Goal: Entertainment & Leisure: Consume media (video, audio)

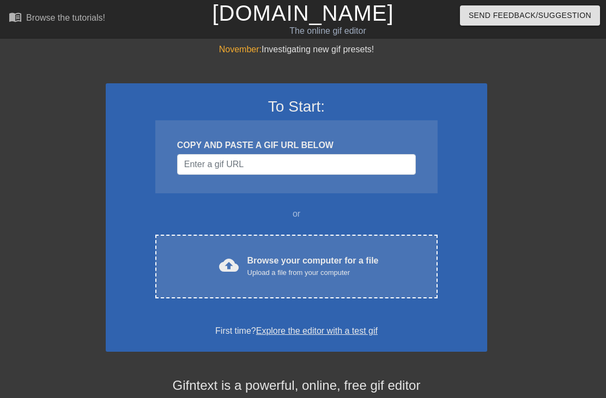
click at [219, 270] on span "cloud_upload" at bounding box center [229, 265] width 20 height 20
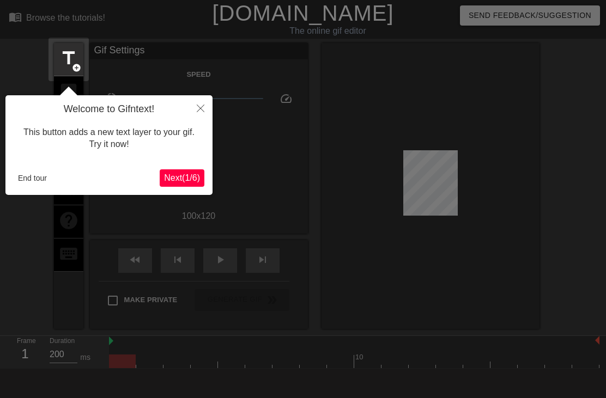
scroll to position [27, 0]
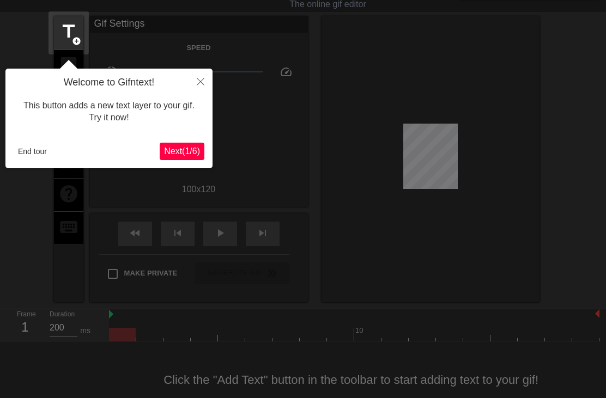
click at [185, 152] on span "Next ( 1 / 6 )" at bounding box center [182, 150] width 36 height 9
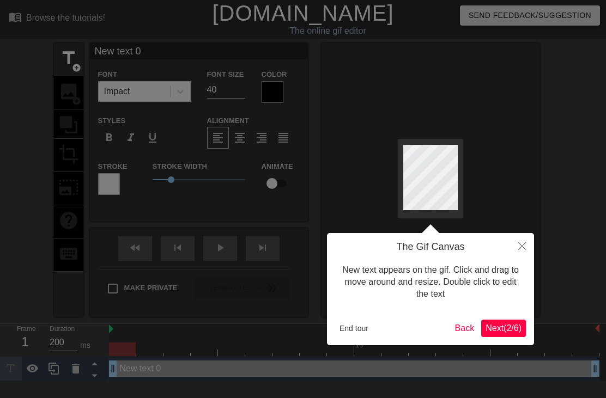
click at [507, 324] on span "Next ( 2 / 6 )" at bounding box center [503, 327] width 36 height 9
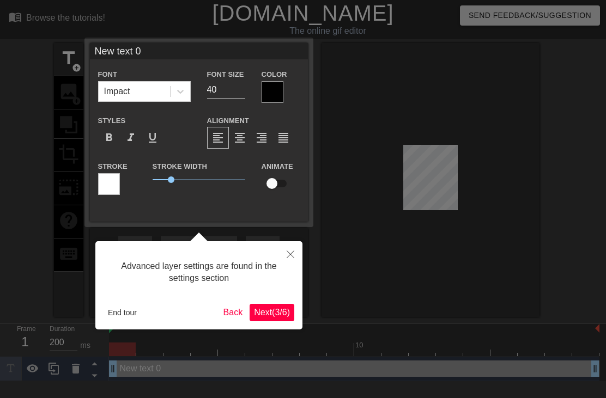
click at [266, 310] on span "Next ( 3 / 6 )" at bounding box center [272, 312] width 36 height 9
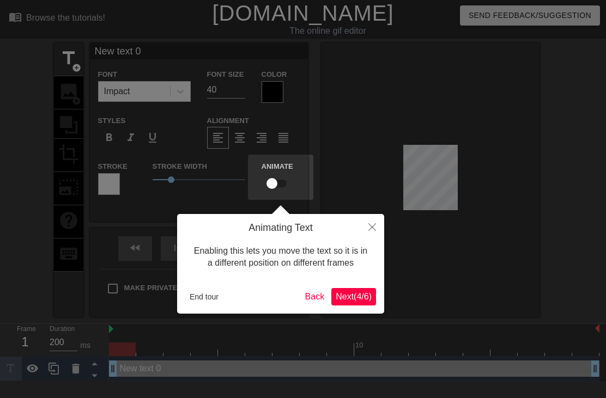
click at [363, 296] on span "Next ( 4 / 6 )" at bounding box center [353, 296] width 36 height 9
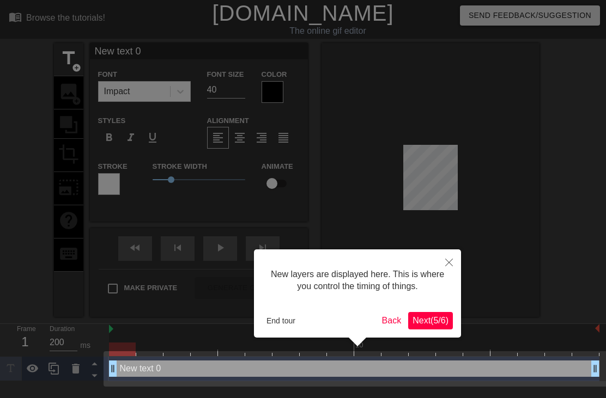
click at [432, 322] on span "Next ( 5 / 6 )" at bounding box center [430, 320] width 36 height 9
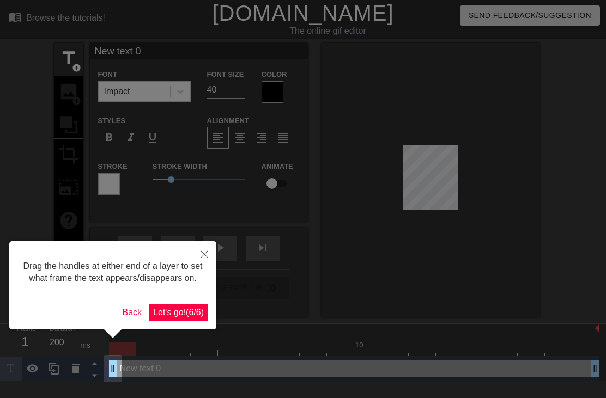
click at [167, 321] on button "Let's go! ( 6 / 6 )" at bounding box center [178, 312] width 59 height 17
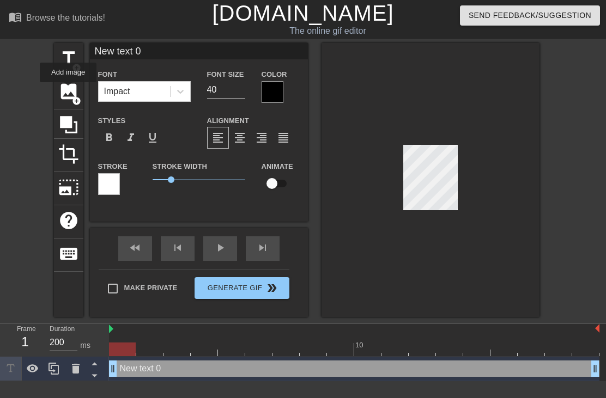
click at [69, 90] on span "image" at bounding box center [68, 91] width 21 height 21
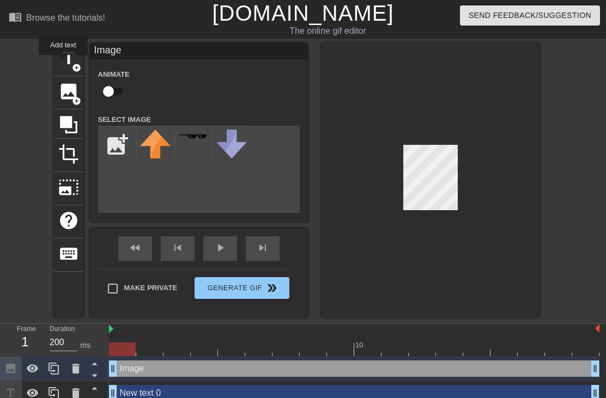
click at [64, 63] on span "title" at bounding box center [68, 58] width 21 height 21
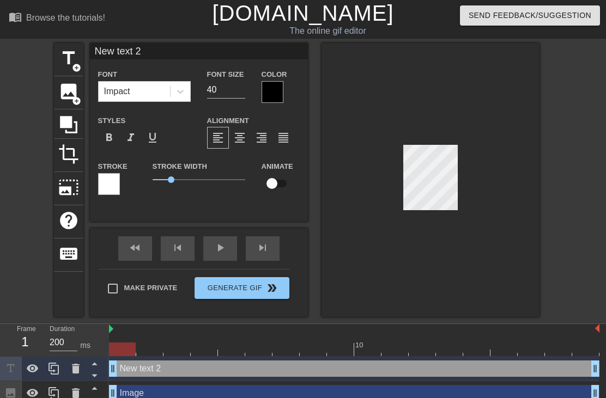
scroll to position [0, 2]
click at [535, 134] on div at bounding box center [430, 180] width 218 height 274
type input "New txt 2"
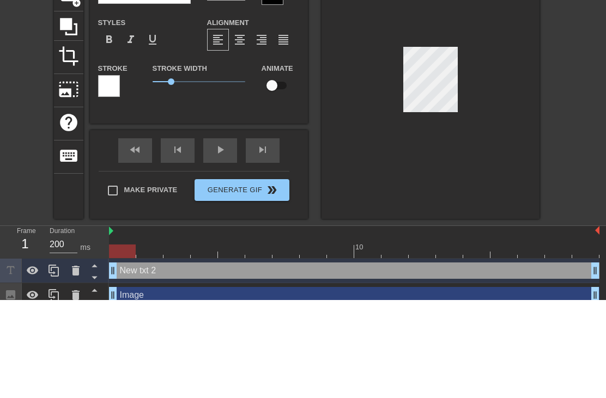
type textarea "New xt 2"
type input "Newxt 2"
type textarea "Next 2"
type input "Next 2"
type textarea "Nxt 2"
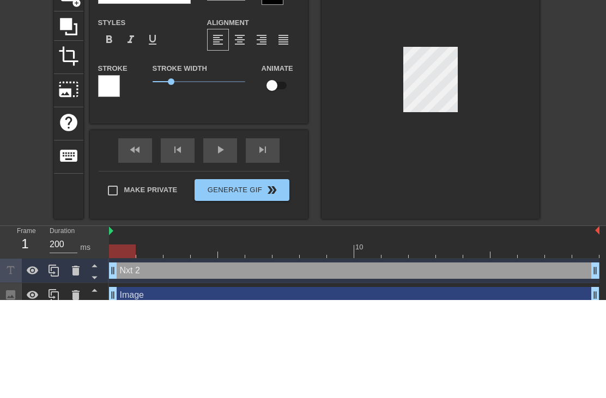
type input "xt 2"
type textarea "xt 2"
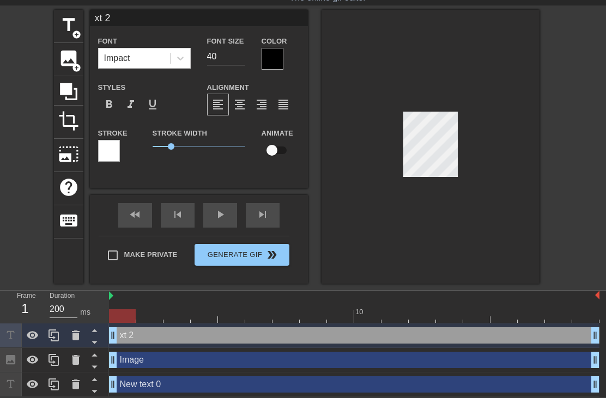
type textarea "xt"
type input "xt"
type textarea "x"
type input "x"
click at [521, 117] on div at bounding box center [430, 147] width 218 height 274
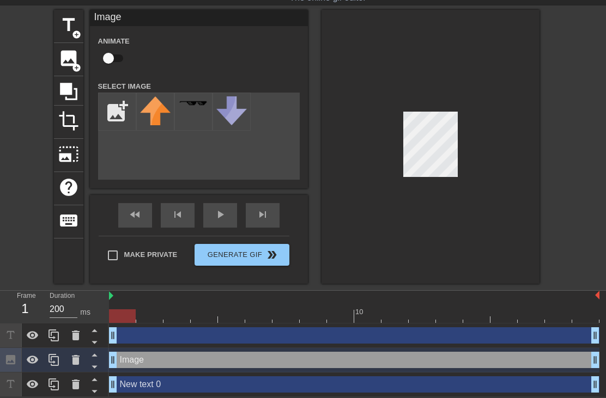
click at [77, 362] on icon at bounding box center [76, 360] width 8 height 10
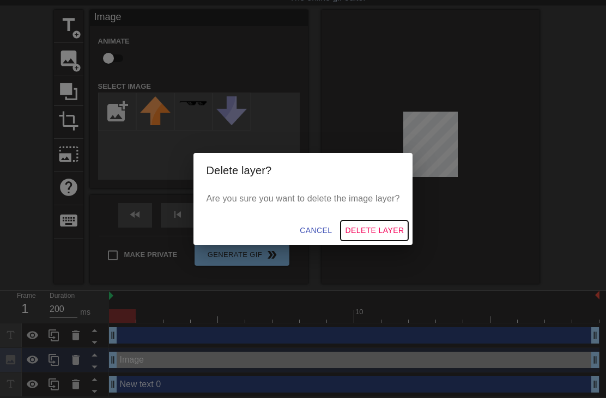
click at [389, 223] on button "Delete Layer" at bounding box center [374, 231] width 68 height 20
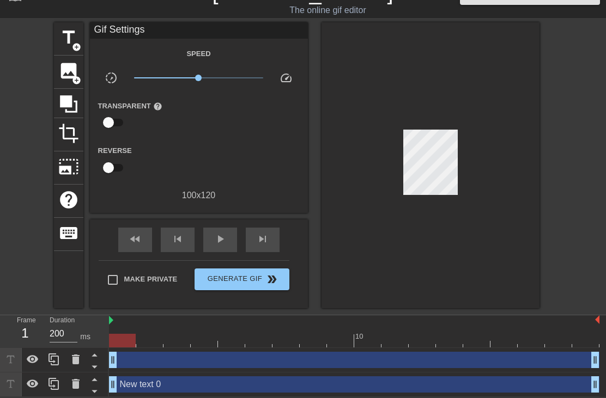
click at [139, 389] on div "New text 0 drag_handle drag_handle" at bounding box center [354, 384] width 490 height 16
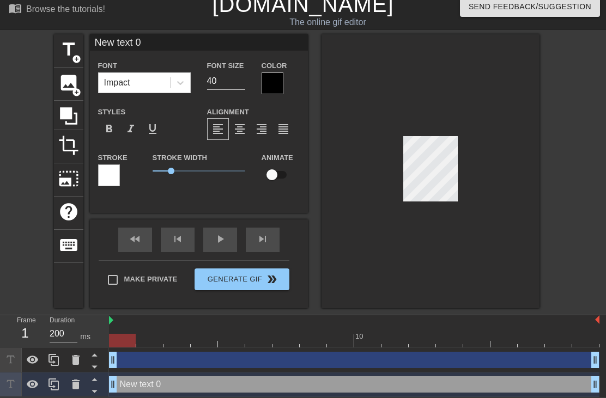
click at [76, 381] on icon at bounding box center [75, 384] width 13 height 13
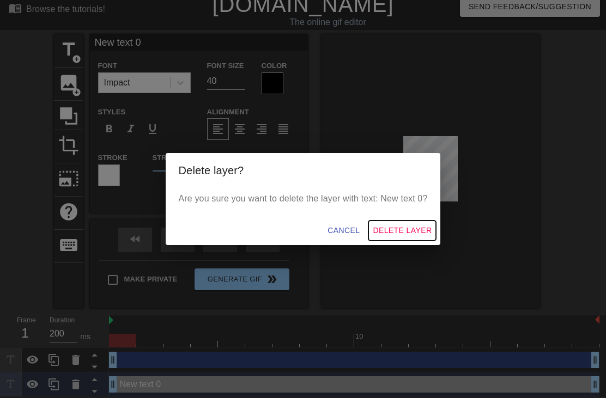
click at [410, 227] on span "Delete Layer" at bounding box center [402, 231] width 59 height 14
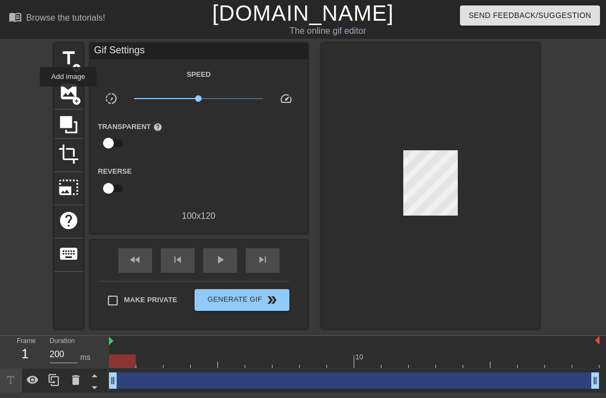
click at [69, 94] on span "image" at bounding box center [68, 91] width 21 height 21
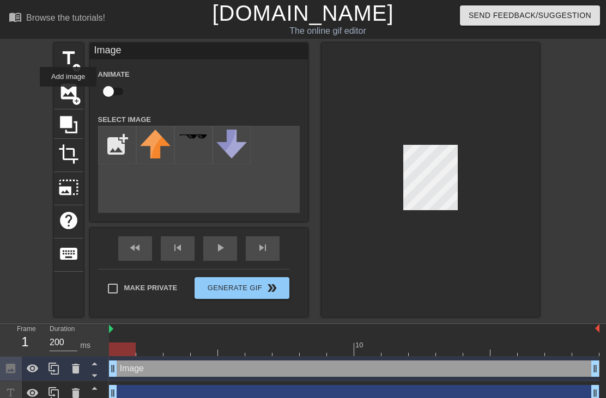
click at [112, 150] on input "file" at bounding box center [117, 144] width 37 height 37
type input "C:\fakepath\IMG_5722.jpeg"
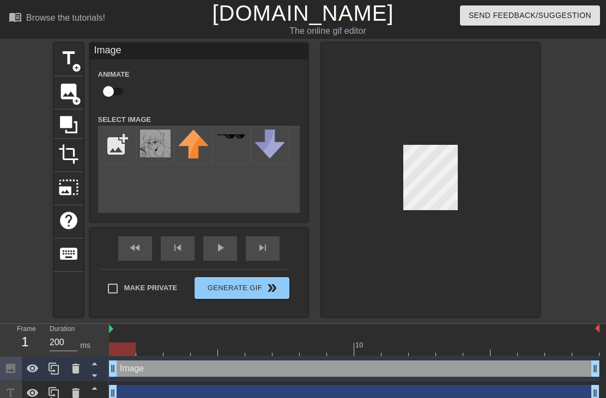
click at [157, 142] on img at bounding box center [155, 144] width 30 height 28
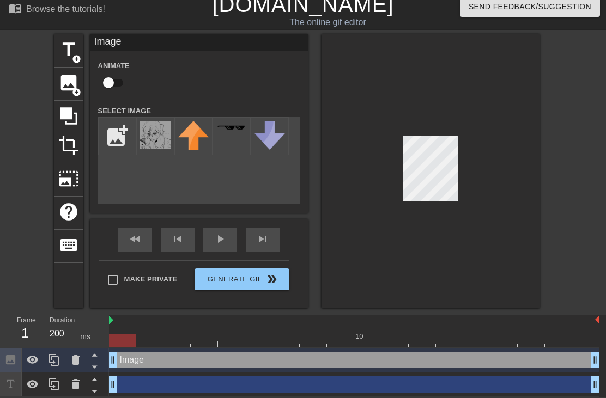
click at [75, 387] on icon at bounding box center [76, 385] width 8 height 10
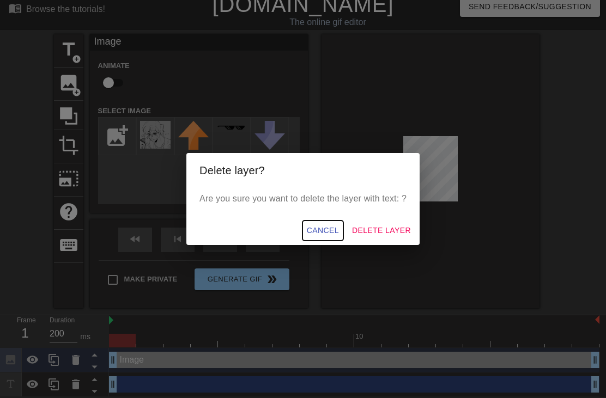
click at [320, 230] on span "Cancel" at bounding box center [323, 231] width 32 height 14
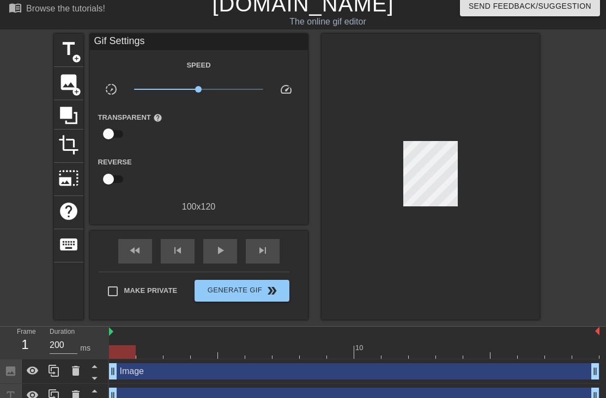
click at [75, 390] on icon at bounding box center [75, 395] width 13 height 13
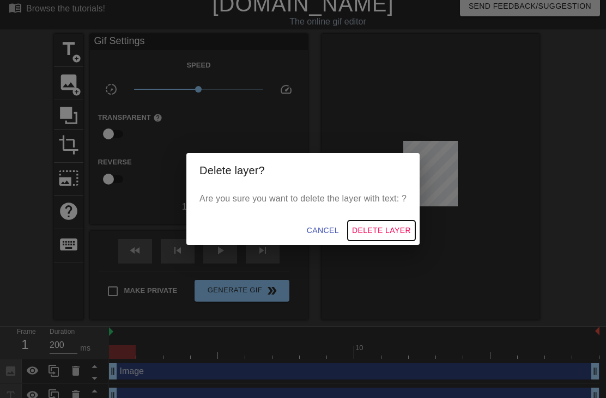
click at [382, 232] on span "Delete Layer" at bounding box center [381, 231] width 59 height 14
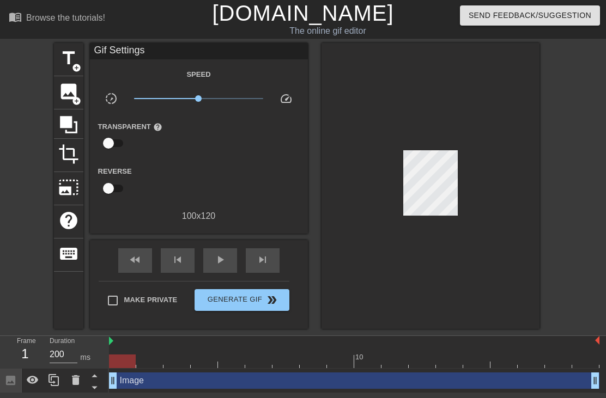
click at [132, 386] on div "Image drag_handle drag_handle" at bounding box center [354, 381] width 490 height 16
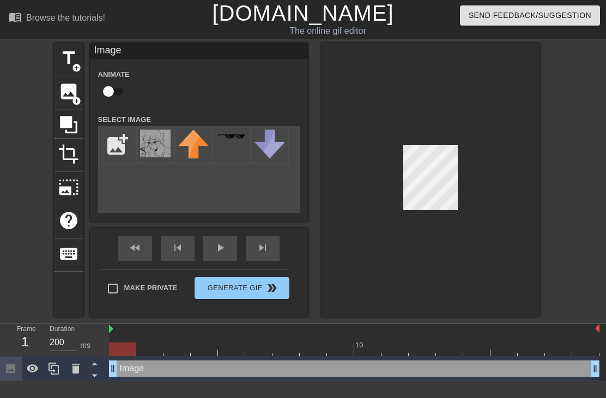
click at [69, 155] on span "crop" at bounding box center [68, 154] width 21 height 21
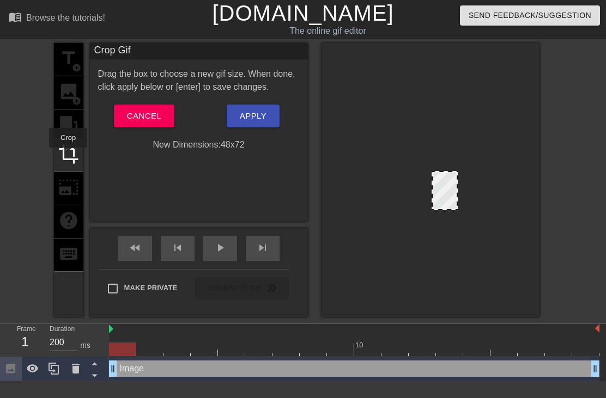
click at [500, 131] on div at bounding box center [430, 180] width 218 height 274
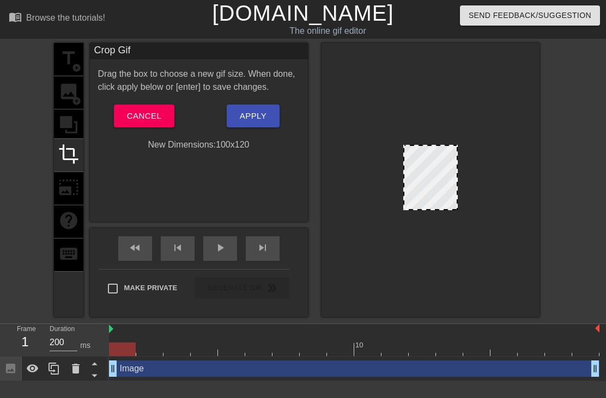
scroll to position [0, 8]
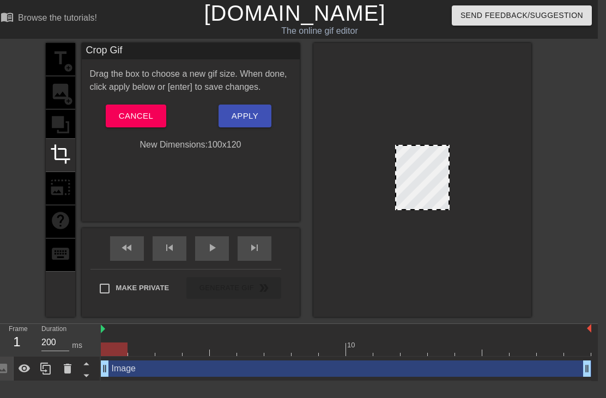
click at [56, 193] on div "title add_circle image add_circle crop photo_size_select_large help keyboard" at bounding box center [60, 180] width 29 height 274
click at [57, 189] on div "title add_circle image add_circle crop photo_size_select_large help keyboard" at bounding box center [60, 180] width 29 height 274
click at [136, 118] on span "Cancel" at bounding box center [136, 116] width 34 height 14
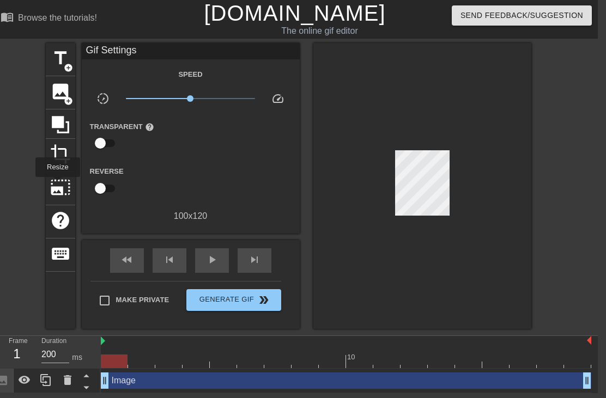
click at [58, 185] on span "photo_size_select_large" at bounding box center [60, 187] width 21 height 21
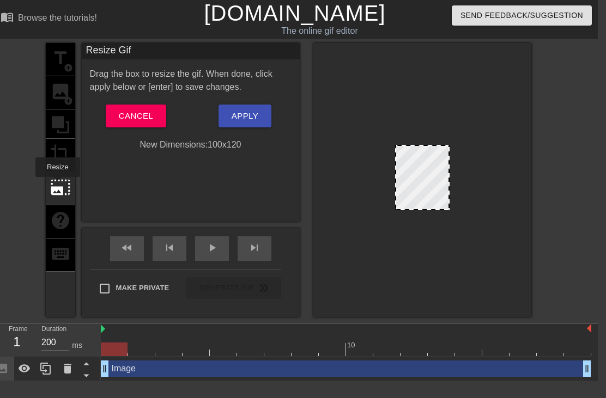
click at [135, 374] on div "Image drag_handle drag_handle" at bounding box center [346, 369] width 490 height 16
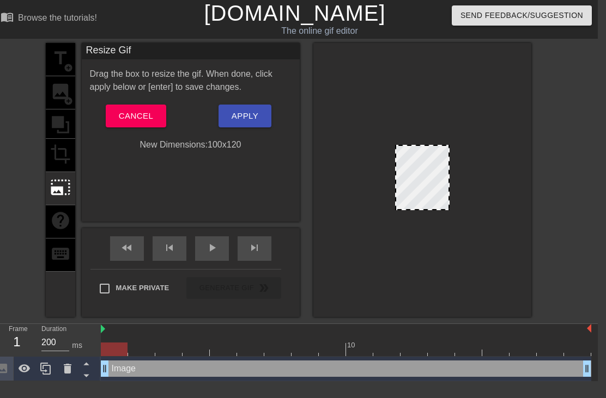
click at [52, 368] on icon at bounding box center [45, 368] width 13 height 13
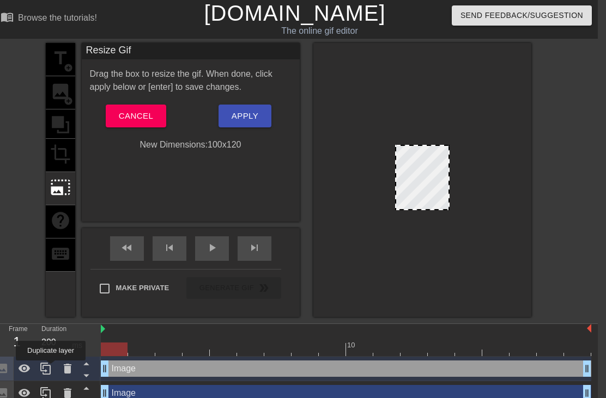
click at [489, 83] on div at bounding box center [422, 180] width 218 height 274
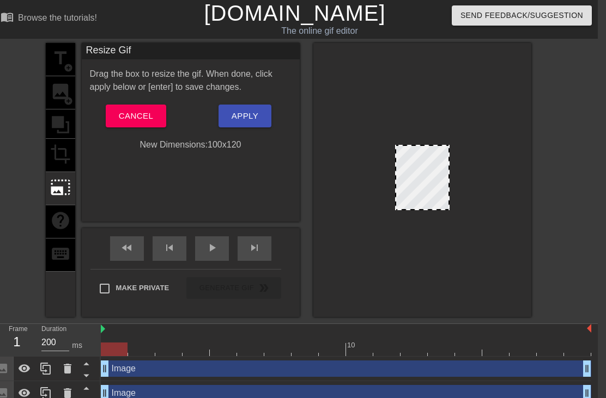
click at [68, 369] on icon at bounding box center [68, 369] width 8 height 10
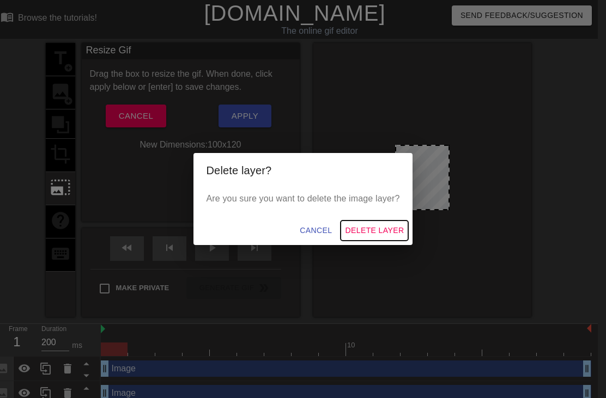
click at [389, 230] on span "Delete Layer" at bounding box center [374, 231] width 59 height 14
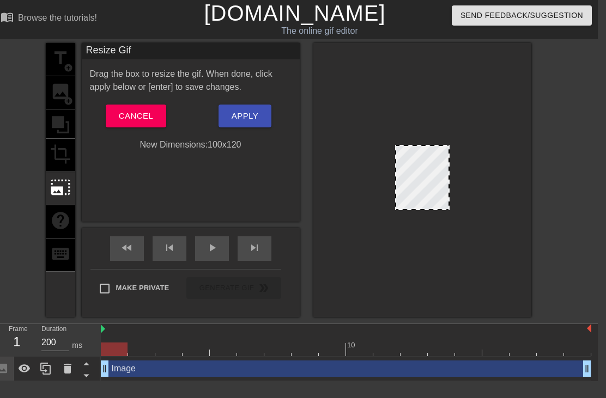
click at [137, 367] on div "Image drag_handle drag_handle" at bounding box center [346, 369] width 490 height 16
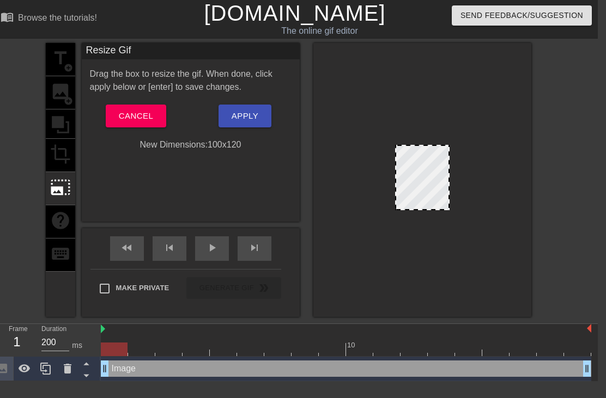
click at [58, 226] on div "title add_circle image add_circle crop photo_size_select_large help keyboard" at bounding box center [60, 180] width 29 height 274
click at [119, 113] on span "Cancel" at bounding box center [136, 116] width 34 height 14
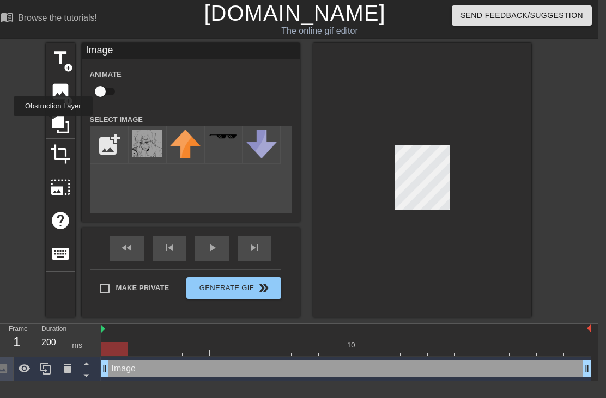
click at [54, 124] on icon at bounding box center [60, 124] width 17 height 17
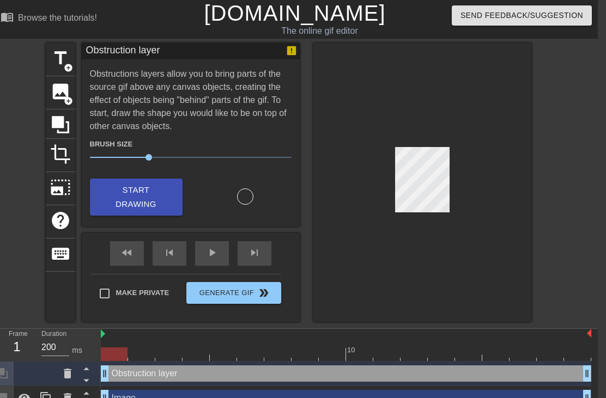
click at [479, 164] on div at bounding box center [422, 182] width 218 height 279
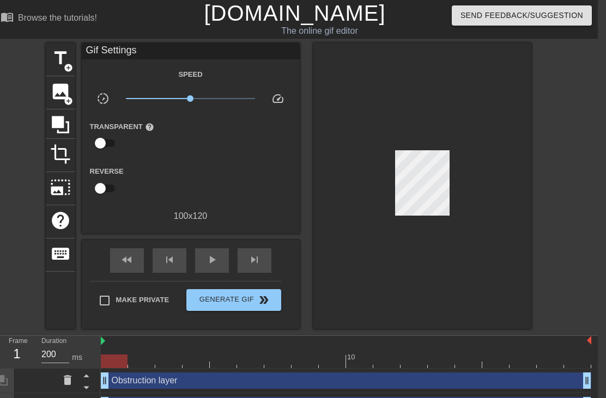
click at [505, 118] on div at bounding box center [422, 186] width 218 height 286
click at [498, 119] on div at bounding box center [422, 186] width 218 height 286
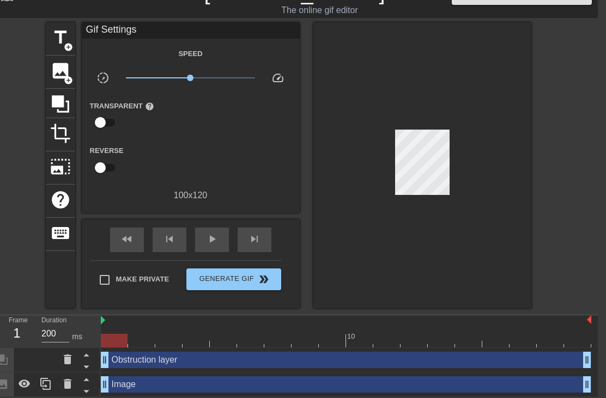
click at [70, 388] on icon at bounding box center [68, 384] width 8 height 10
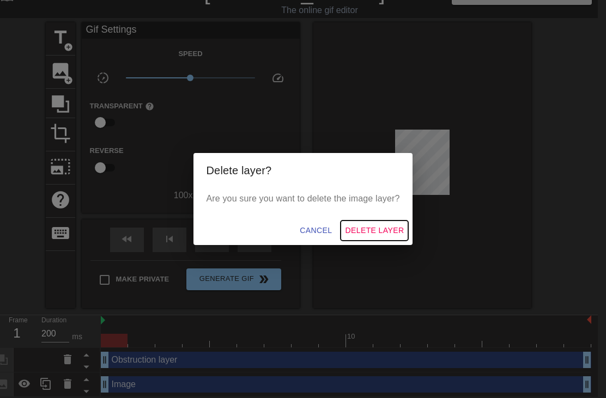
click at [395, 228] on span "Delete Layer" at bounding box center [374, 231] width 59 height 14
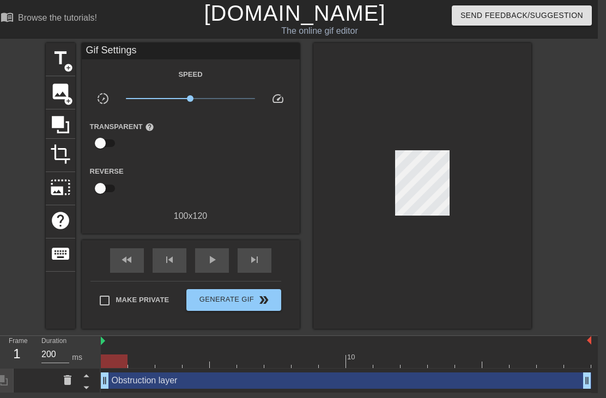
scroll to position [0, 8]
click at [98, 348] on div "Duration 200 ms" at bounding box center [65, 352] width 65 height 32
click at [61, 157] on span "crop" at bounding box center [60, 154] width 21 height 21
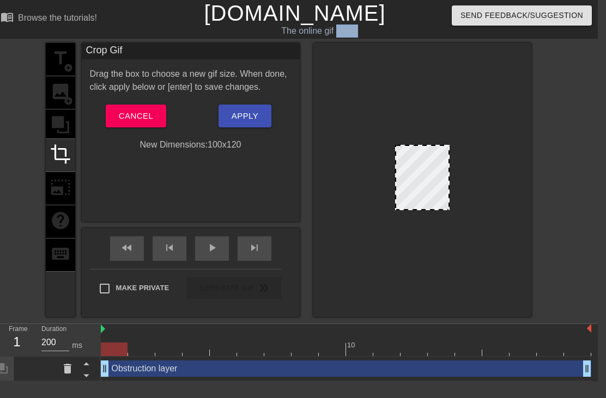
click at [448, 211] on div at bounding box center [422, 180] width 218 height 274
click at [445, 200] on div at bounding box center [422, 177] width 54 height 65
click at [441, 145] on div at bounding box center [422, 145] width 52 height 5
click at [120, 107] on button "Cancel" at bounding box center [136, 116] width 60 height 23
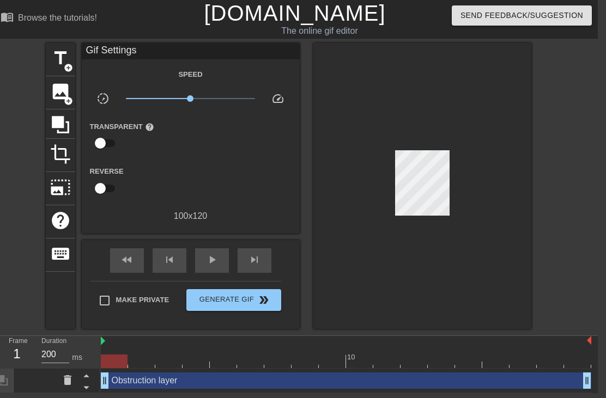
click at [60, 166] on div "crop" at bounding box center [60, 155] width 29 height 33
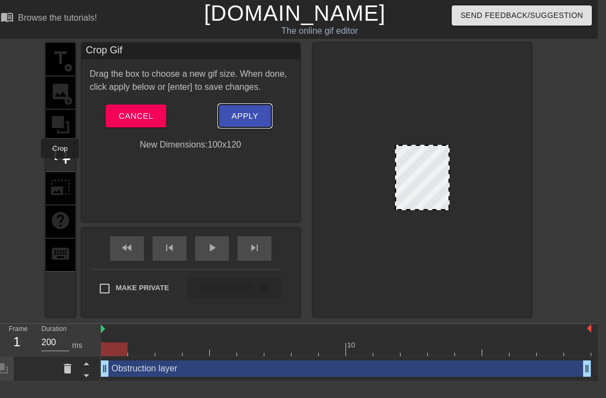
click at [234, 118] on span "Apply" at bounding box center [244, 116] width 27 height 14
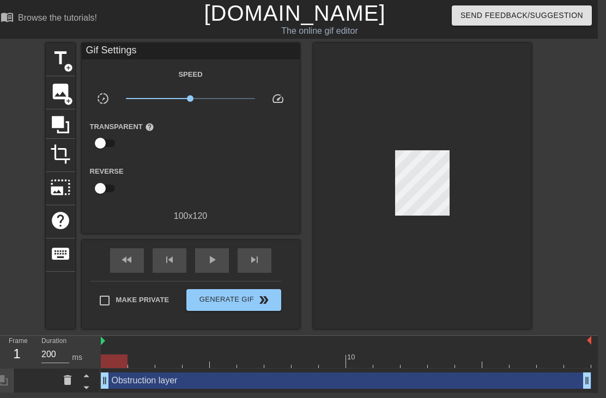
click at [48, 94] on div "image add_circle" at bounding box center [60, 92] width 29 height 33
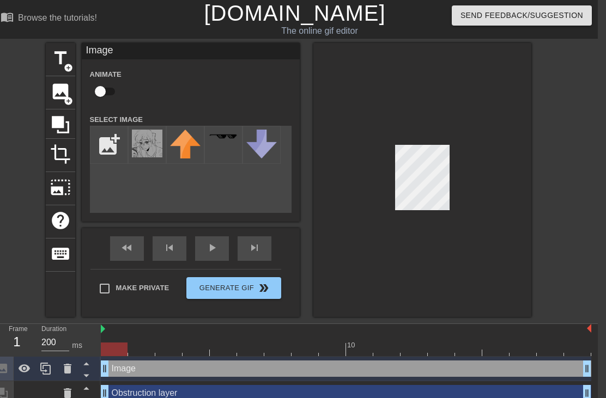
click at [69, 370] on icon at bounding box center [68, 369] width 8 height 10
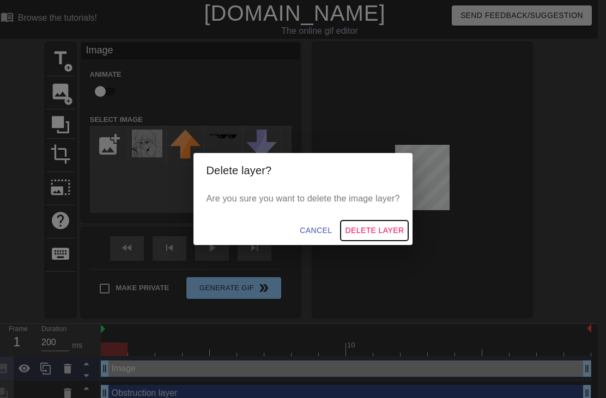
click at [383, 226] on span "Delete Layer" at bounding box center [374, 231] width 59 height 14
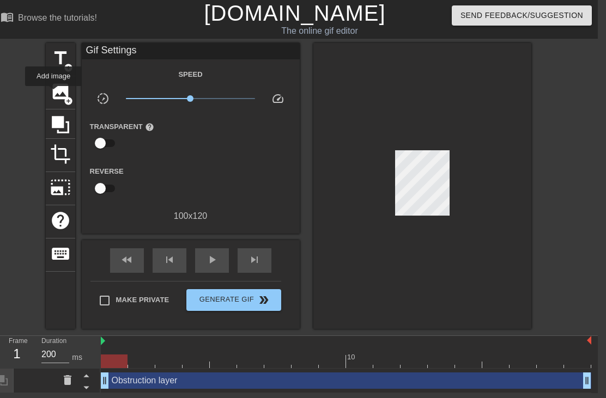
click at [54, 94] on span "image" at bounding box center [60, 91] width 21 height 21
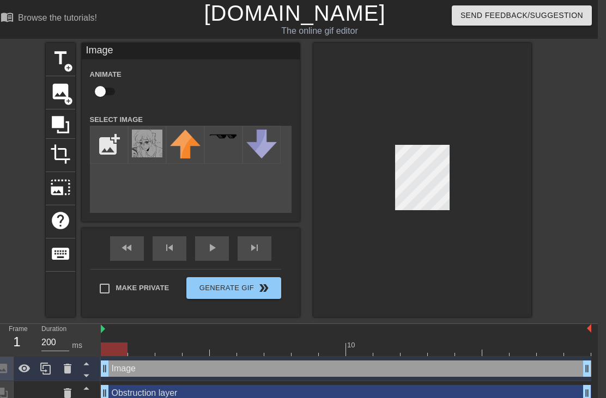
click at [145, 145] on img at bounding box center [147, 144] width 30 height 28
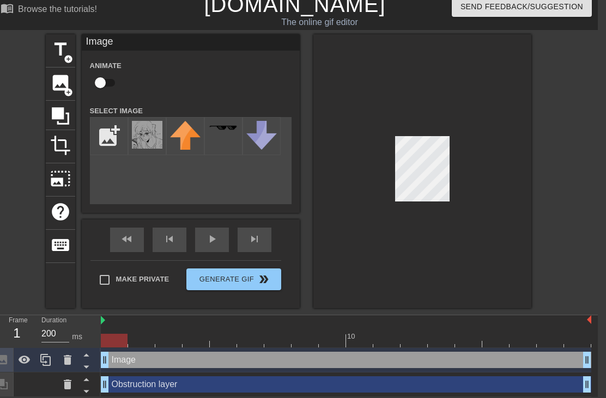
click at [143, 135] on img at bounding box center [147, 135] width 30 height 28
click at [52, 130] on div "crop" at bounding box center [60, 146] width 29 height 33
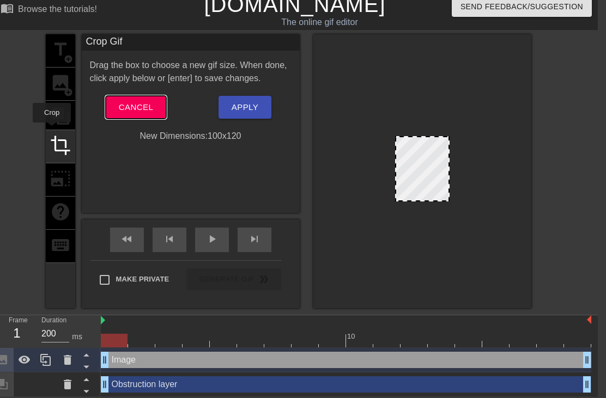
click at [131, 113] on span "Cancel" at bounding box center [136, 107] width 34 height 14
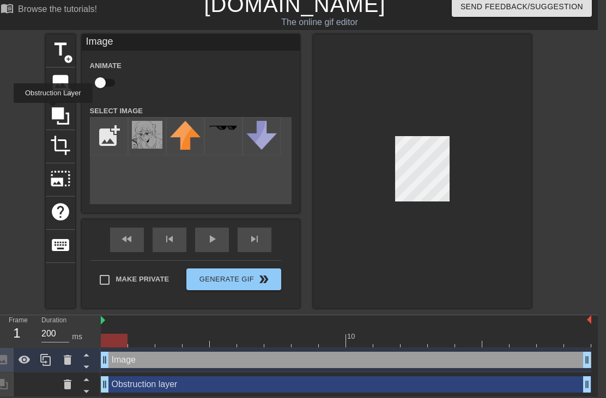
click at [54, 111] on icon at bounding box center [60, 115] width 17 height 17
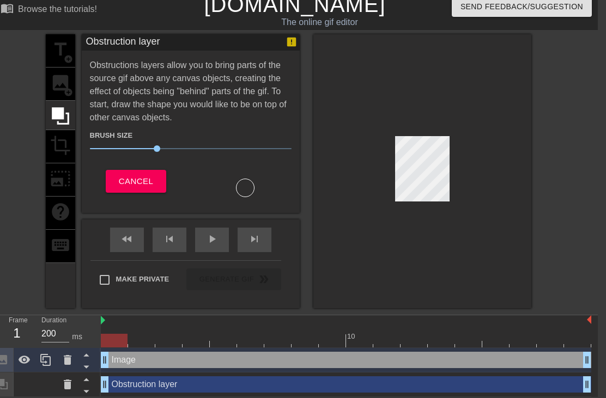
click at [55, 148] on div "title add_circle image add_circle crop photo_size_select_large help keyboard" at bounding box center [60, 171] width 29 height 274
click at [119, 180] on span "Cancel" at bounding box center [136, 181] width 34 height 14
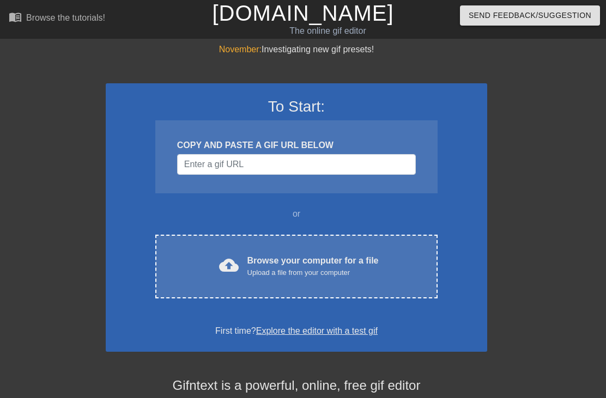
click at [388, 265] on div "cloud_upload Browse your computer for a file Upload a file from your computer" at bounding box center [296, 266] width 236 height 25
click at [270, 270] on div "Upload a file from your computer" at bounding box center [312, 272] width 131 height 11
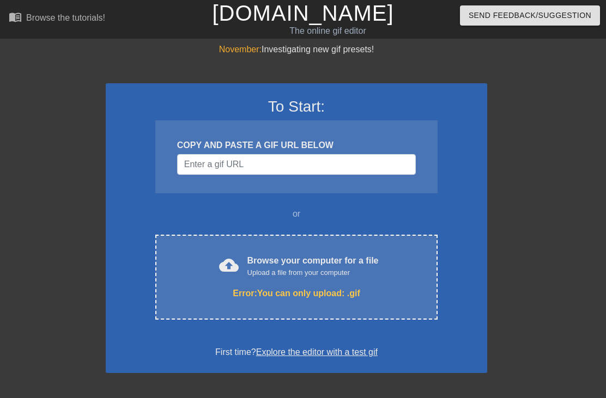
click at [388, 278] on div "cloud_upload Browse your computer for a file Upload a file from your computer E…" at bounding box center [296, 277] width 282 height 85
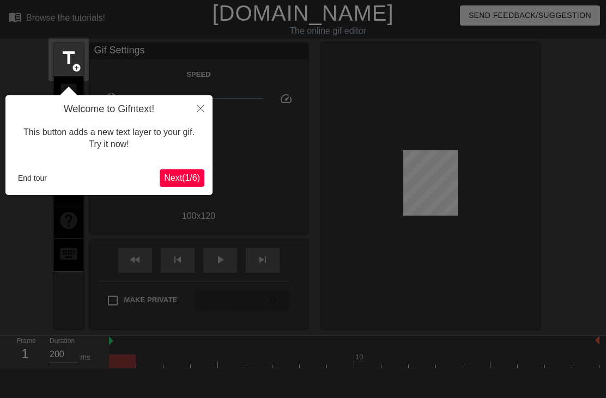
scroll to position [27, 0]
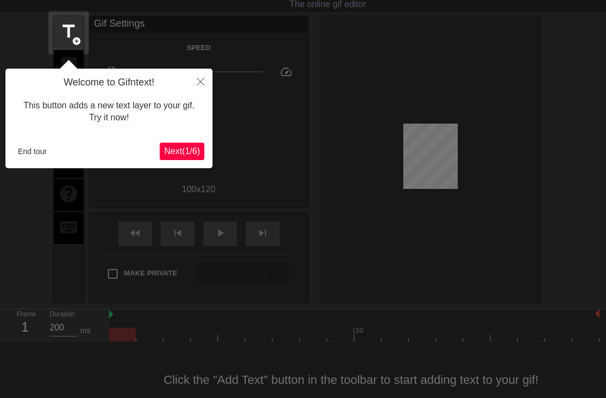
click at [194, 81] on button "Close" at bounding box center [200, 81] width 24 height 25
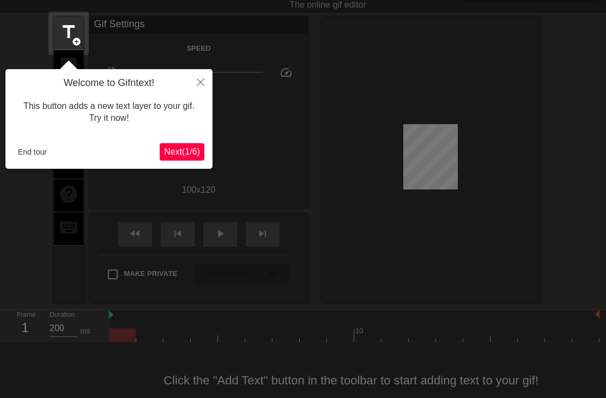
scroll to position [0, 0]
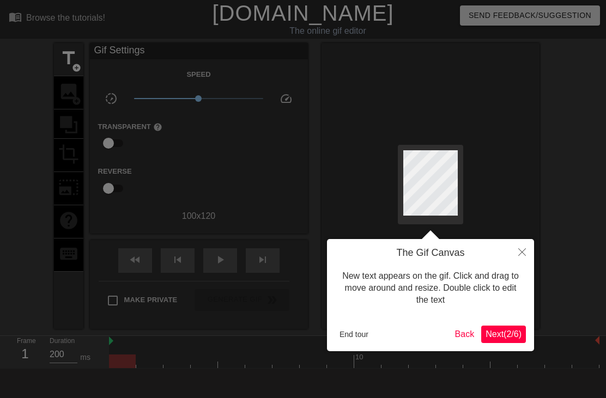
click at [511, 252] on button "Close" at bounding box center [522, 251] width 24 height 25
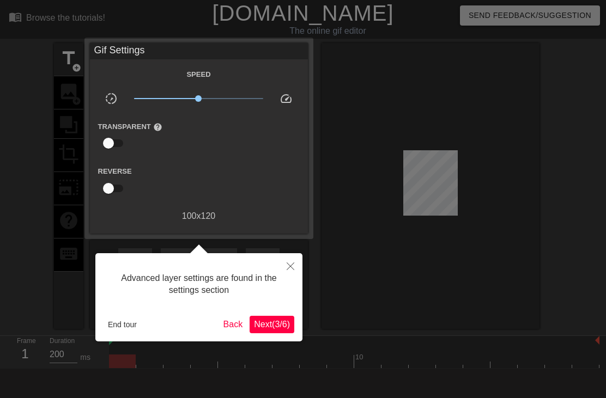
scroll to position [27, 0]
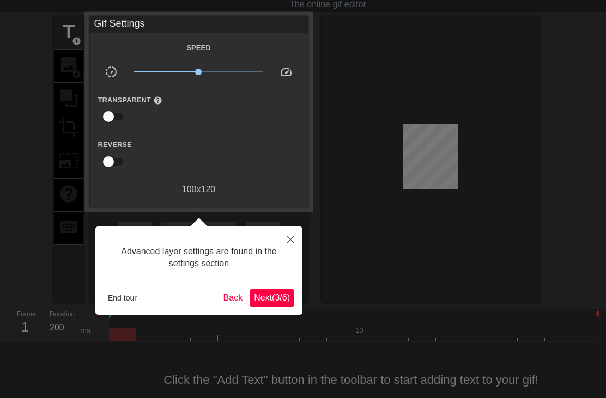
click at [296, 234] on button "Close" at bounding box center [290, 239] width 24 height 25
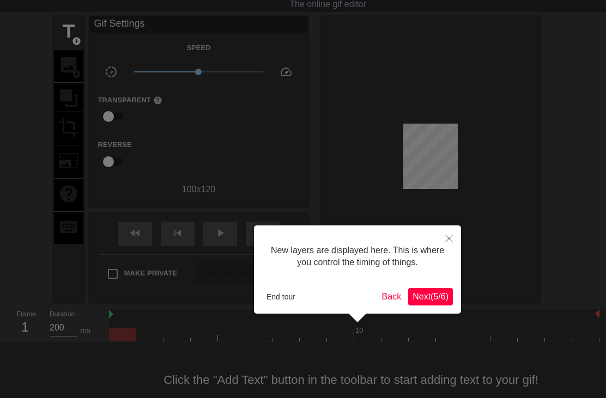
scroll to position [9, 0]
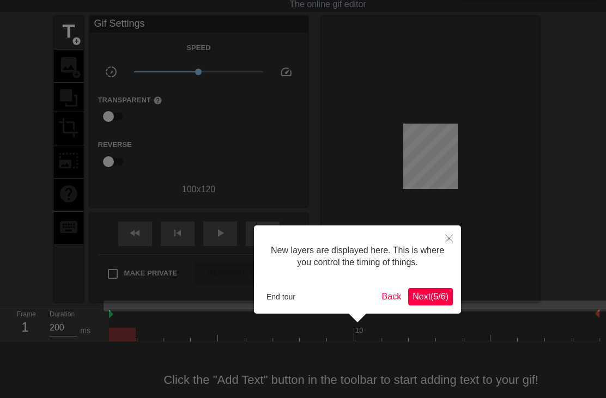
click at [444, 240] on button "Close" at bounding box center [449, 237] width 24 height 25
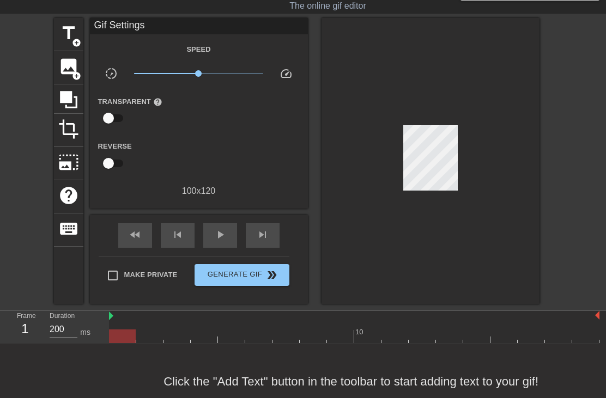
scroll to position [23, 0]
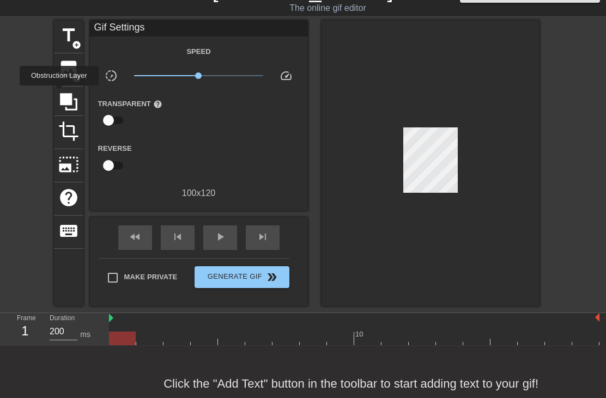
click at [60, 93] on icon at bounding box center [68, 101] width 17 height 17
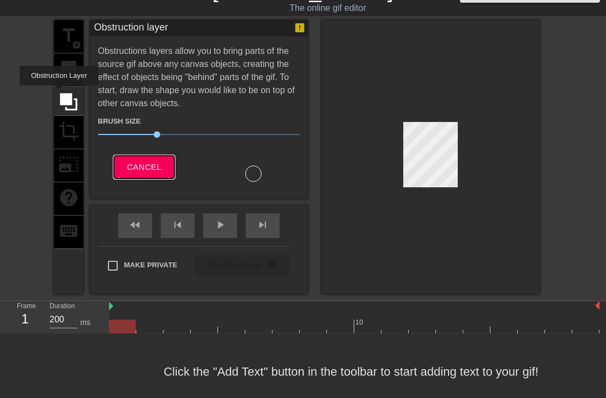
click at [118, 164] on button "Cancel" at bounding box center [144, 167] width 60 height 23
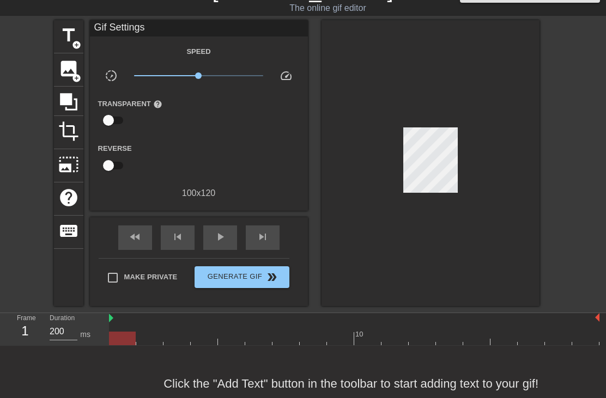
click at [57, 70] on div "image add_circle" at bounding box center [68, 69] width 29 height 33
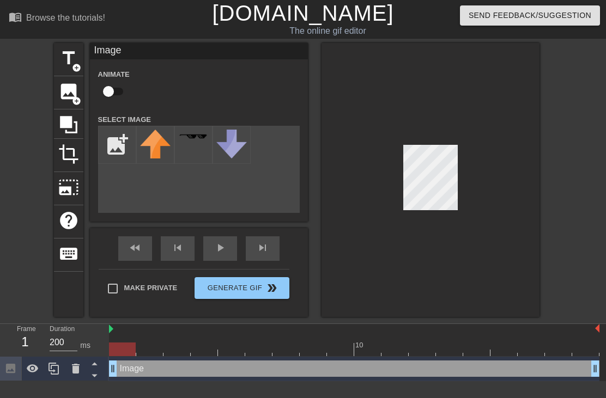
scroll to position [0, 0]
click at [112, 147] on input "file" at bounding box center [117, 144] width 37 height 37
click at [112, 157] on input "file" at bounding box center [117, 144] width 37 height 37
type input "C:\fakepath\IMG_5722.jpeg"
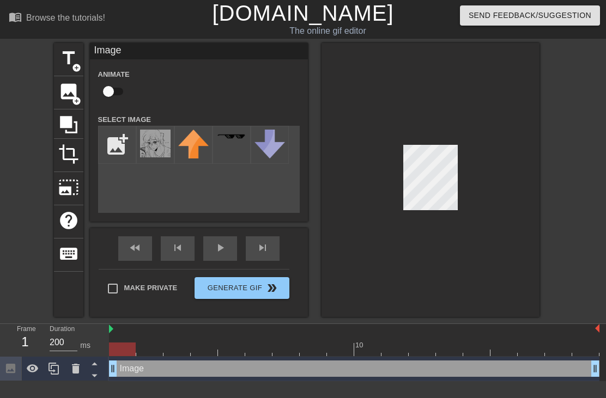
click at [156, 149] on img at bounding box center [155, 144] width 30 height 28
click at [67, 186] on span "photo_size_select_large" at bounding box center [68, 187] width 21 height 21
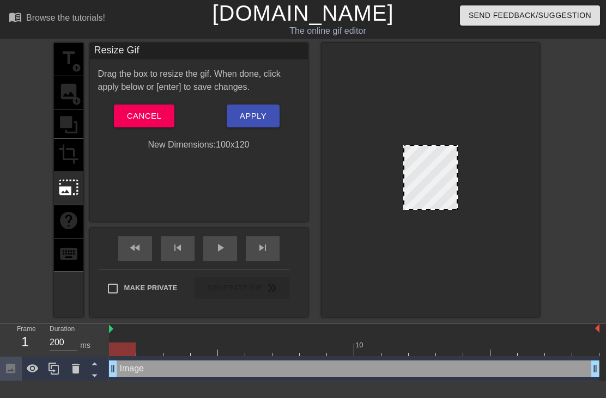
click at [430, 179] on div at bounding box center [430, 177] width 54 height 65
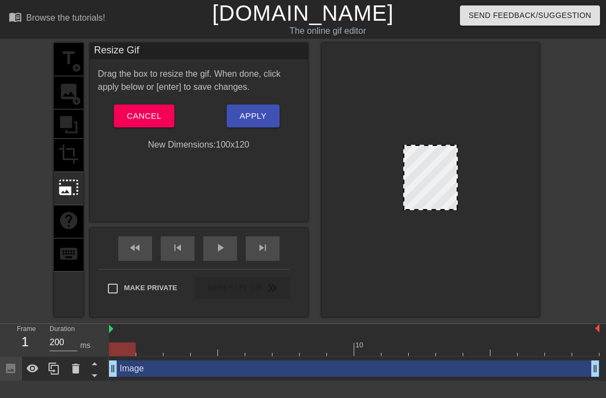
click at [433, 168] on div at bounding box center [430, 177] width 54 height 65
click at [363, 370] on div "Image drag_handle drag_handle" at bounding box center [354, 369] width 490 height 16
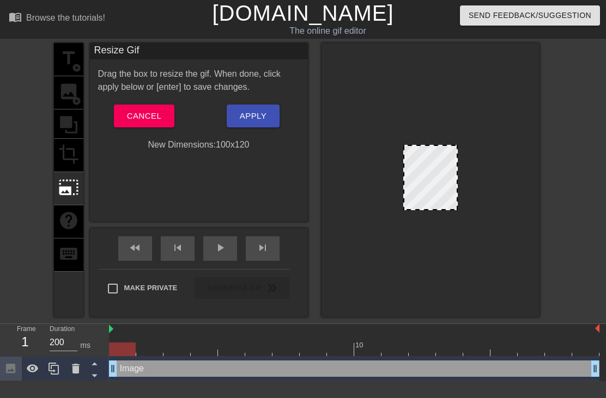
click at [369, 367] on div "Image drag_handle drag_handle" at bounding box center [354, 369] width 490 height 16
click at [5, 367] on icon at bounding box center [10, 368] width 13 height 13
click at [30, 363] on icon at bounding box center [32, 368] width 13 height 13
click at [34, 369] on icon at bounding box center [32, 368] width 13 height 13
click at [93, 365] on icon at bounding box center [93, 364] width 5 height 3
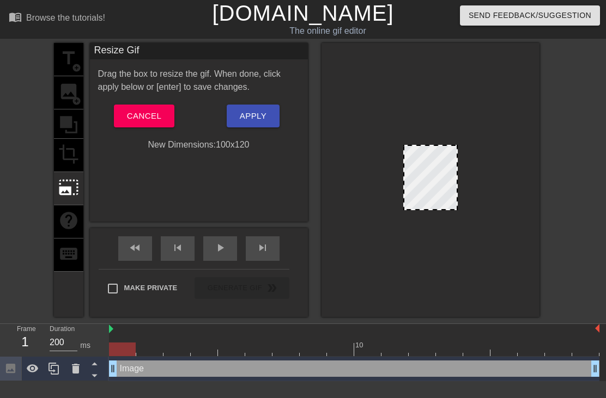
click at [93, 365] on icon at bounding box center [93, 364] width 5 height 3
click at [94, 380] on icon at bounding box center [95, 376] width 14 height 14
click at [142, 117] on span "Cancel" at bounding box center [144, 116] width 34 height 14
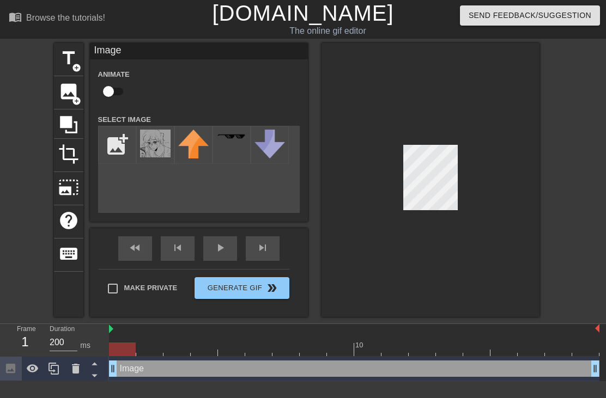
click at [150, 142] on img at bounding box center [155, 144] width 30 height 28
click at [211, 244] on div "fast_rewind skip_previous play_arrow skip_next" at bounding box center [199, 248] width 178 height 41
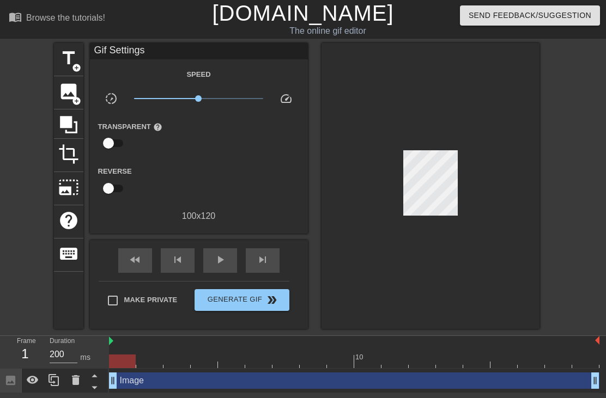
click at [113, 152] on input "checkbox" at bounding box center [108, 143] width 62 height 21
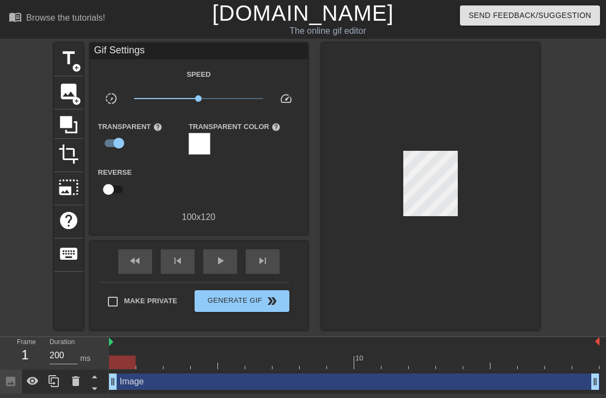
click at [116, 142] on input "checkbox" at bounding box center [119, 143] width 62 height 21
checkbox input "false"
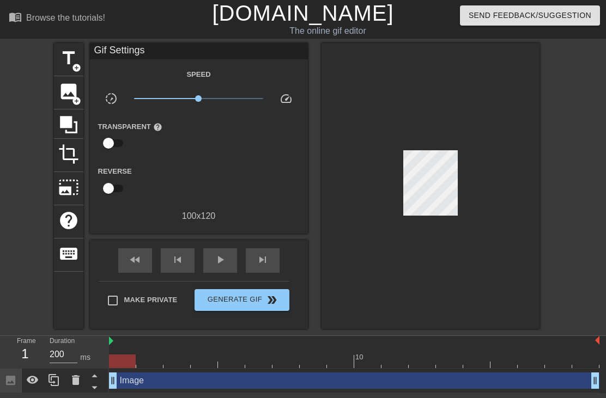
click at [104, 188] on input "checkbox" at bounding box center [108, 188] width 62 height 21
click at [113, 191] on input "checkbox" at bounding box center [119, 188] width 62 height 21
checkbox input "false"
click at [151, 256] on div "fast_rewind" at bounding box center [135, 260] width 34 height 25
click at [172, 266] on div "skip_previous" at bounding box center [178, 260] width 34 height 25
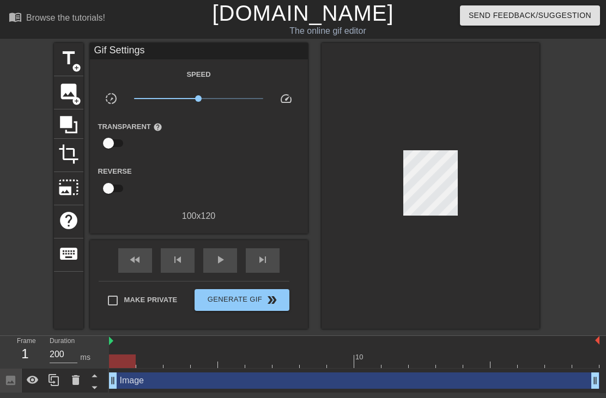
click at [137, 387] on div "Image drag_handle drag_handle" at bounding box center [354, 381] width 490 height 16
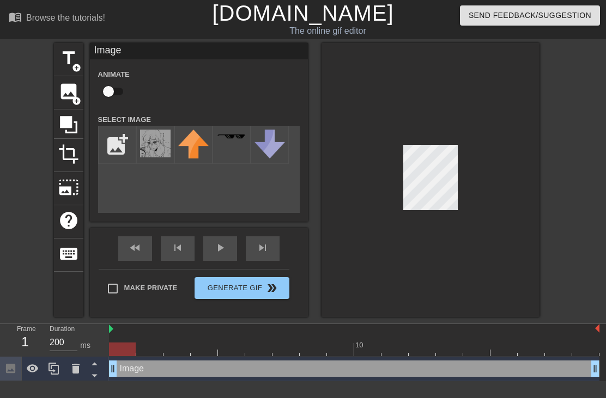
click at [100, 372] on icon at bounding box center [95, 376] width 14 height 14
click at [95, 373] on icon at bounding box center [95, 376] width 14 height 14
click at [60, 121] on icon at bounding box center [68, 124] width 17 height 17
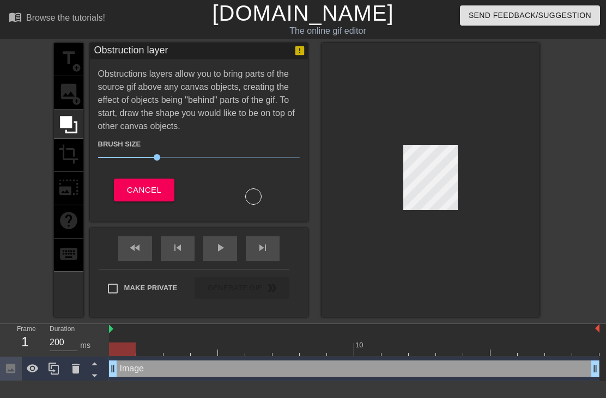
click at [66, 154] on div "title add_circle image add_circle crop photo_size_select_large help keyboard" at bounding box center [68, 180] width 29 height 274
click at [64, 150] on div "title add_circle image add_circle crop photo_size_select_large help keyboard" at bounding box center [68, 180] width 29 height 274
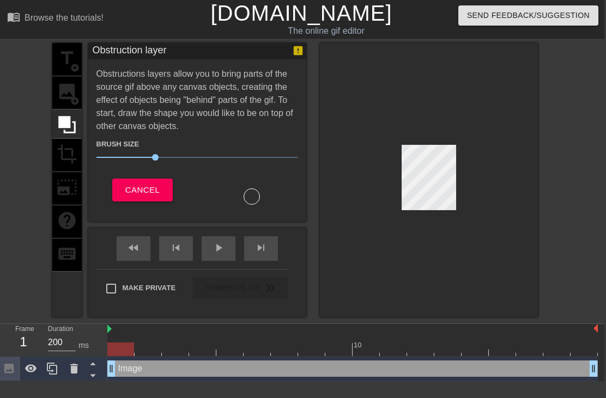
scroll to position [0, 8]
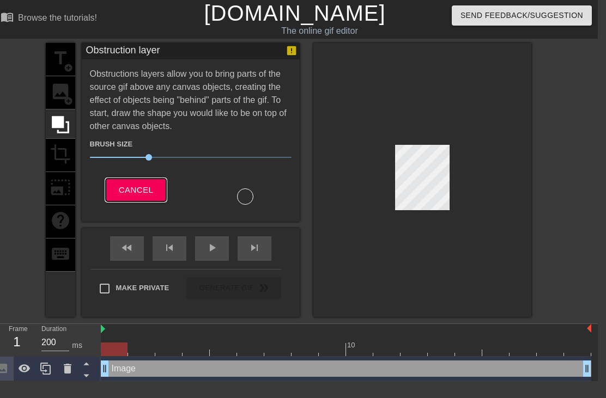
click at [119, 192] on span "Cancel" at bounding box center [136, 190] width 34 height 14
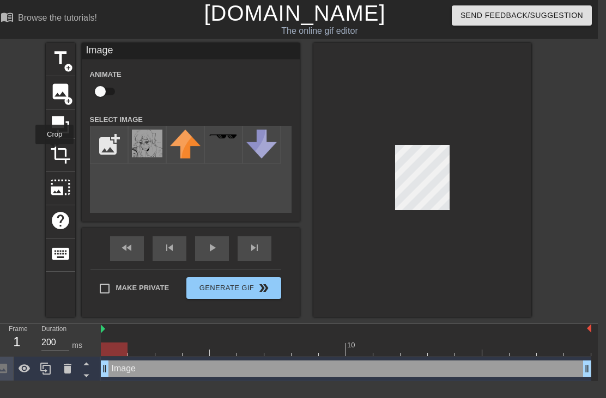
click at [55, 152] on span "crop" at bounding box center [60, 154] width 21 height 21
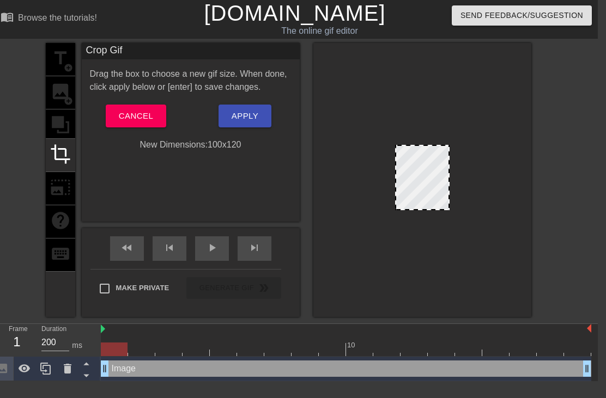
click at [51, 193] on div "title add_circle image add_circle crop photo_size_select_large help keyboard" at bounding box center [60, 180] width 29 height 274
click at [108, 120] on button "Cancel" at bounding box center [136, 116] width 60 height 23
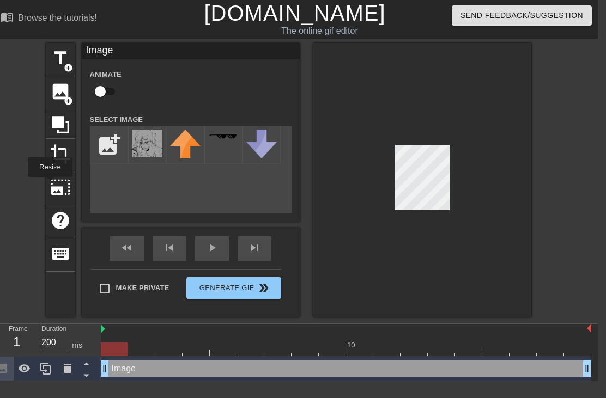
click at [50, 185] on span "photo_size_select_large" at bounding box center [60, 187] width 21 height 21
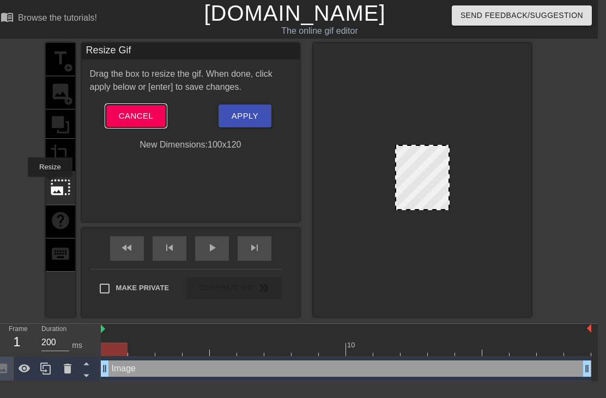
click at [108, 111] on button "Cancel" at bounding box center [136, 116] width 60 height 23
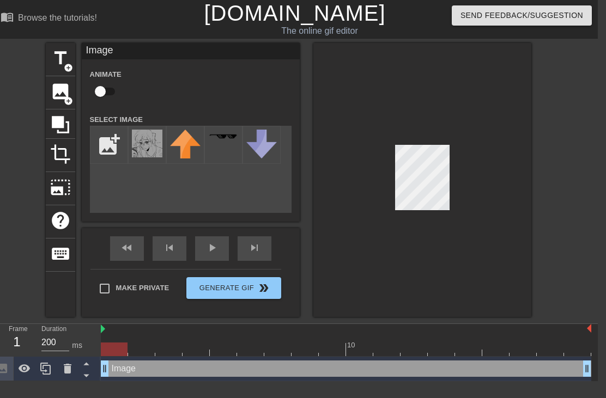
click at [55, 210] on span "help" at bounding box center [60, 220] width 21 height 21
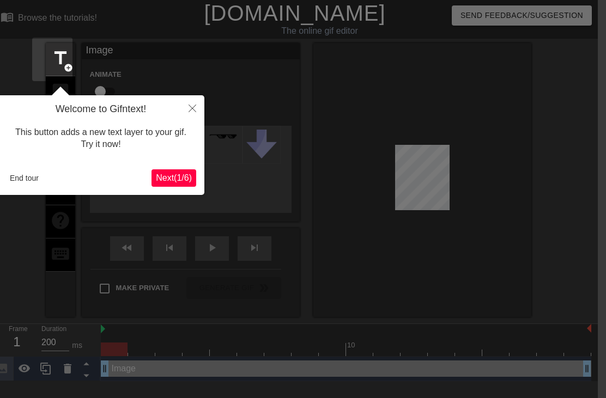
click at [172, 180] on span "Next ( 1 / 6 )" at bounding box center [174, 177] width 36 height 9
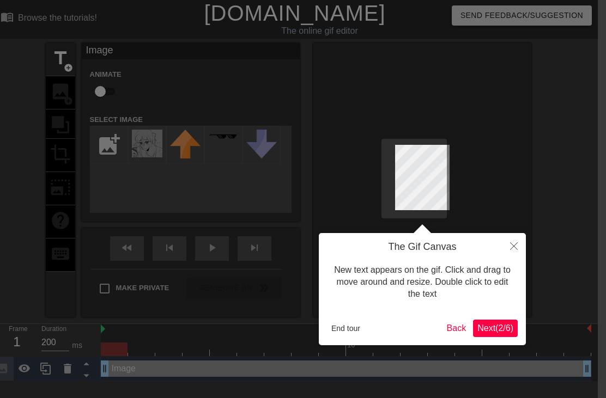
click at [489, 323] on span "Next ( 2 / 6 )" at bounding box center [495, 327] width 36 height 9
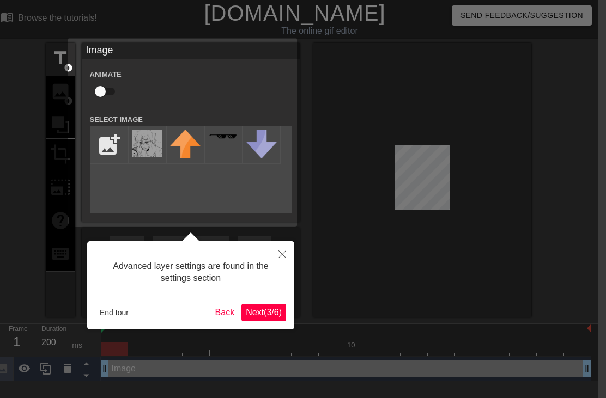
click at [267, 314] on span "Next ( 3 / 6 )" at bounding box center [264, 312] width 36 height 9
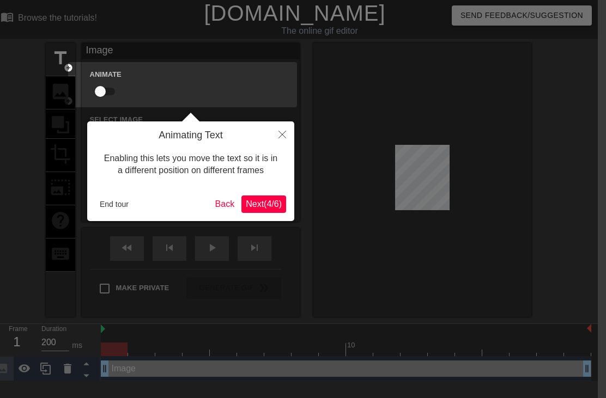
click at [271, 218] on div "Animating Text Enabling this lets you move the text so it is in a different pos…" at bounding box center [190, 171] width 207 height 100
click at [276, 201] on span "Next ( 4 / 6 )" at bounding box center [264, 203] width 36 height 9
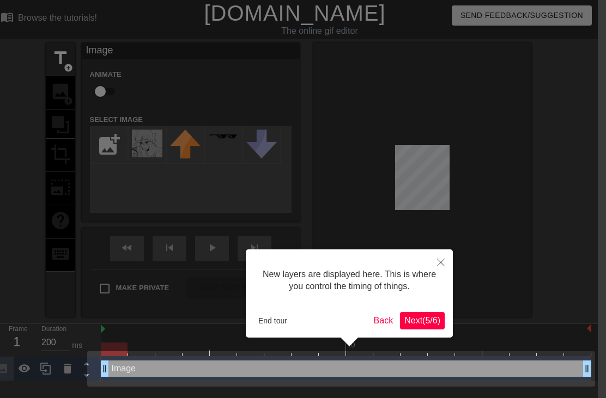
click at [426, 320] on span "Next ( 5 / 6 )" at bounding box center [422, 320] width 36 height 9
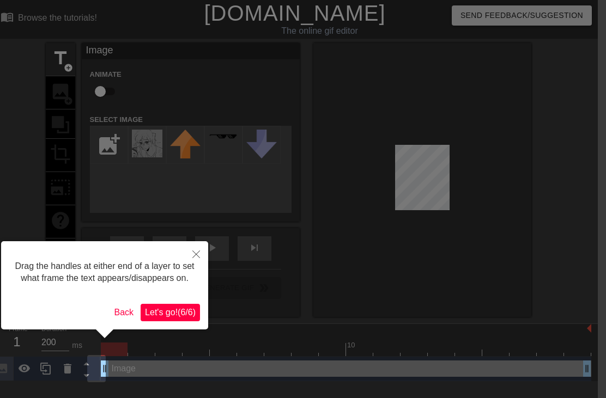
click at [185, 317] on span "Let's go! ( 6 / 6 )" at bounding box center [170, 312] width 51 height 9
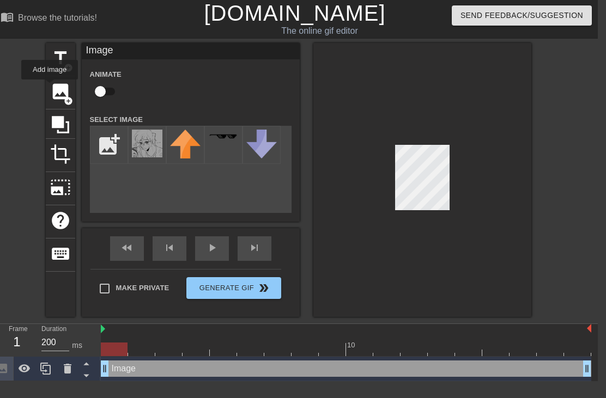
click at [50, 87] on span "image" at bounding box center [60, 91] width 21 height 21
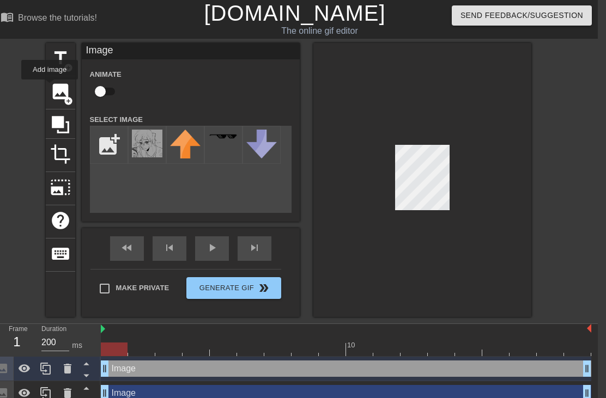
click at [86, 371] on icon at bounding box center [87, 376] width 14 height 14
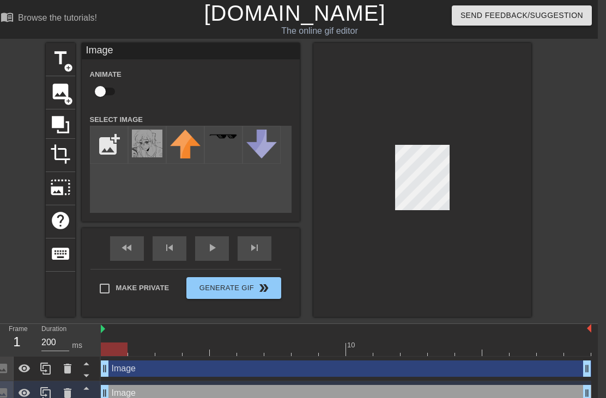
click at [75, 366] on div at bounding box center [68, 369] width 22 height 24
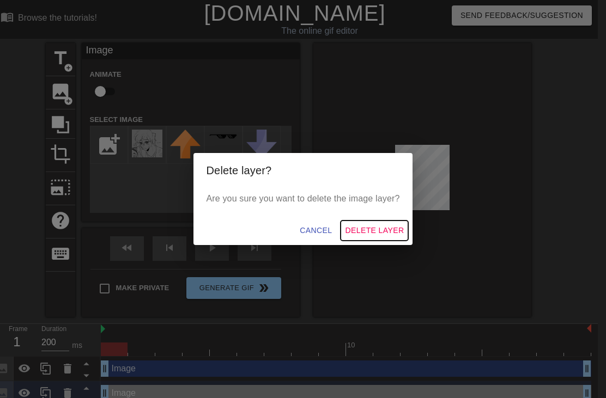
click at [366, 227] on span "Delete Layer" at bounding box center [374, 231] width 59 height 14
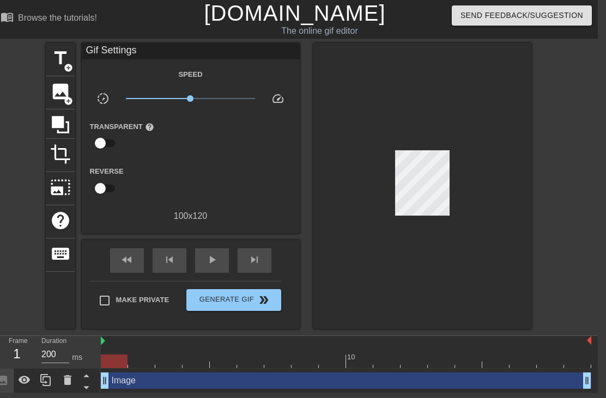
click at [115, 377] on div "Image drag_handle drag_handle" at bounding box center [346, 381] width 490 height 16
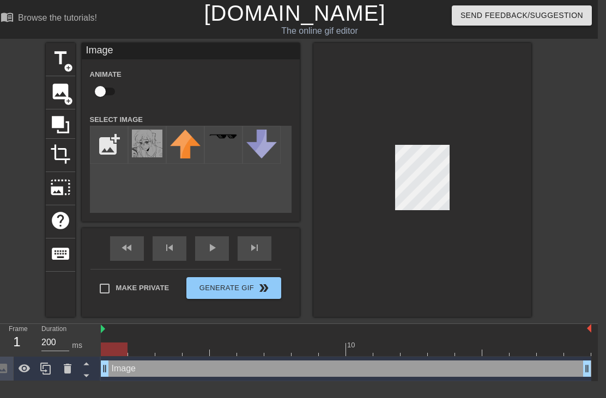
click at [140, 153] on img at bounding box center [147, 144] width 30 height 28
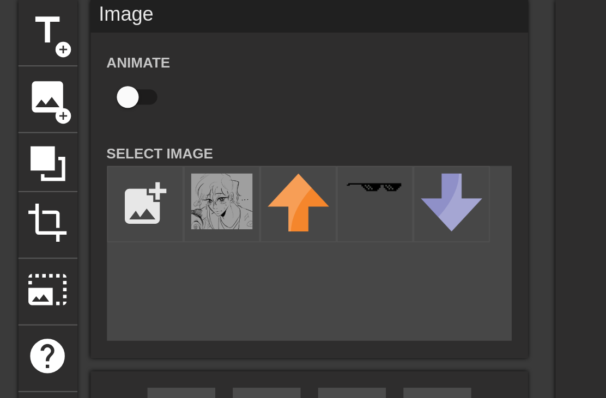
scroll to position [0, 0]
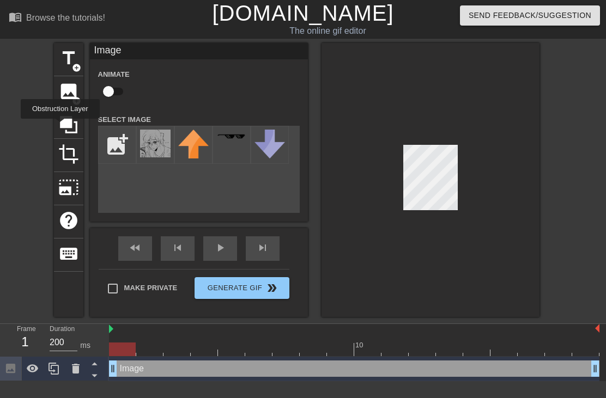
click at [62, 126] on icon at bounding box center [68, 124] width 17 height 17
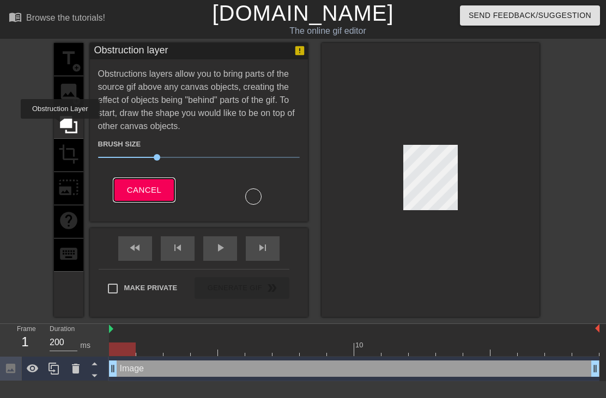
click at [133, 189] on span "Cancel" at bounding box center [144, 190] width 34 height 14
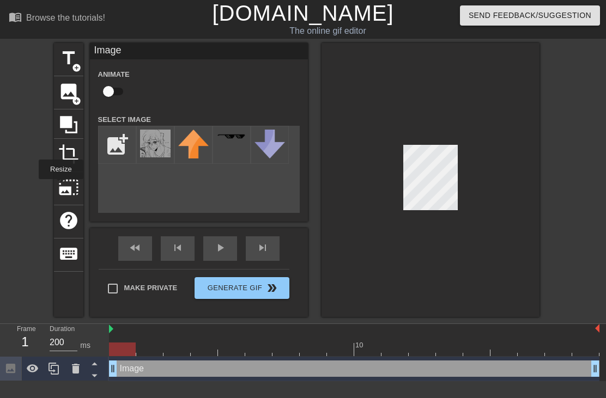
click at [61, 187] on span "photo_size_select_large" at bounding box center [68, 187] width 21 height 21
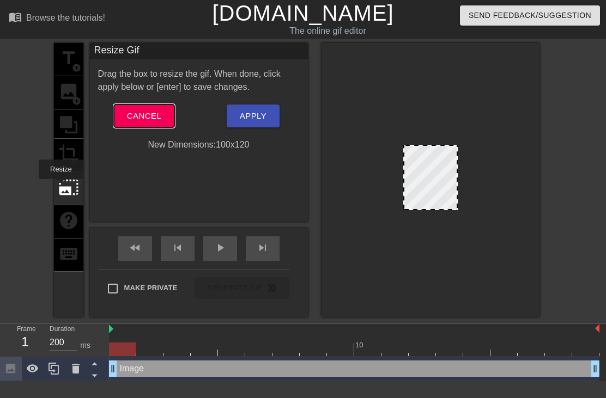
click at [151, 121] on span "Cancel" at bounding box center [144, 116] width 34 height 14
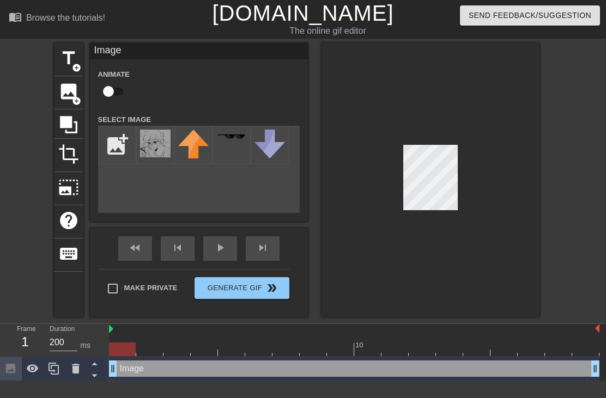
click at [447, 368] on div "Image drag_handle drag_handle" at bounding box center [354, 369] width 490 height 16
click at [447, 366] on div "Image drag_handle drag_handle" at bounding box center [354, 369] width 490 height 16
click at [442, 369] on div "Image drag_handle drag_handle" at bounding box center [354, 369] width 490 height 16
click at [94, 373] on icon at bounding box center [95, 376] width 14 height 14
click at [91, 373] on icon at bounding box center [95, 376] width 14 height 14
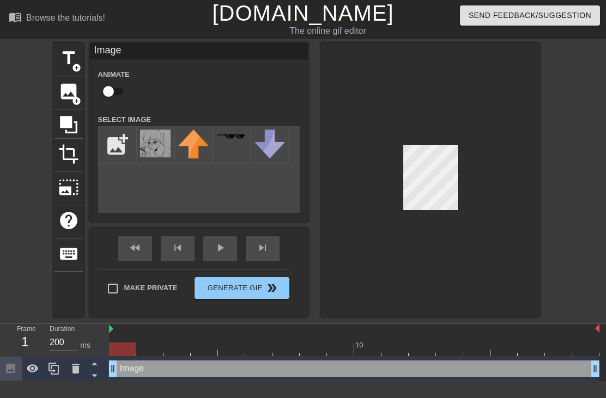
click at [5, 362] on div at bounding box center [11, 369] width 22 height 24
click at [5, 363] on icon at bounding box center [10, 368] width 13 height 13
click at [111, 337] on div at bounding box center [122, 342] width 27 height 14
click at [107, 328] on div at bounding box center [108, 329] width 5 height 11
click at [60, 89] on span "image" at bounding box center [68, 91] width 21 height 21
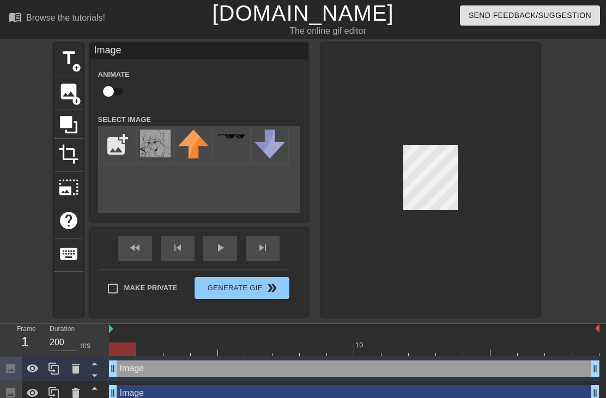
click at [76, 364] on icon at bounding box center [76, 369] width 8 height 10
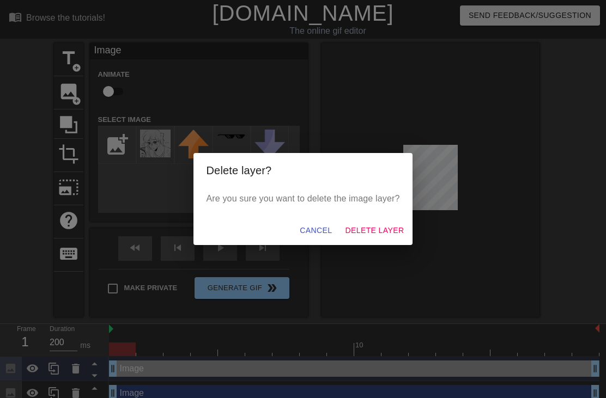
click at [384, 225] on span "Delete Layer" at bounding box center [374, 231] width 59 height 14
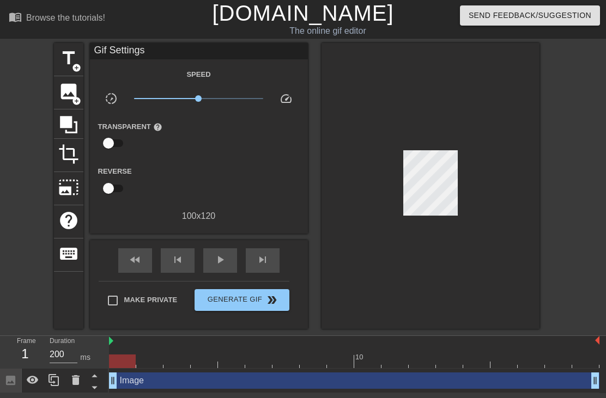
click at [56, 119] on div at bounding box center [68, 123] width 29 height 29
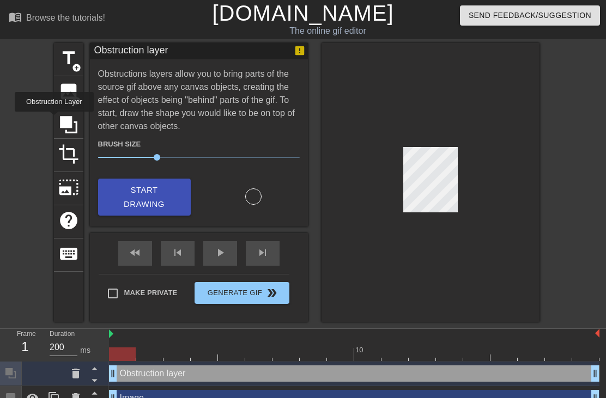
click at [505, 159] on div at bounding box center [430, 182] width 218 height 279
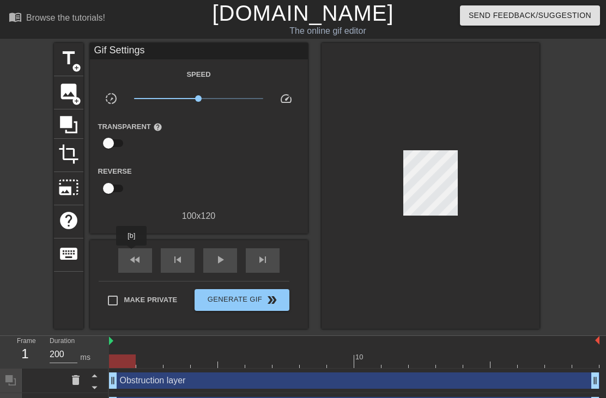
click at [132, 253] on span "fast_rewind" at bounding box center [135, 259] width 13 height 13
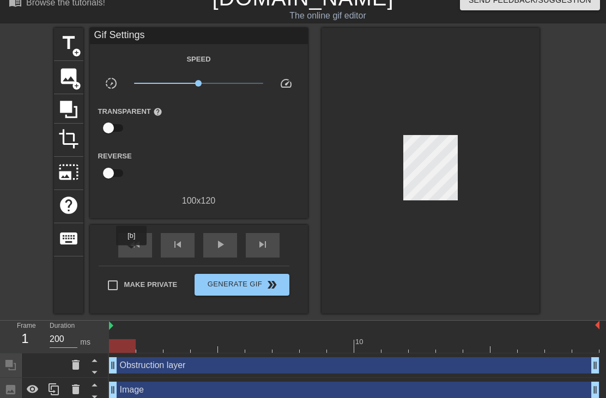
scroll to position [21, 0]
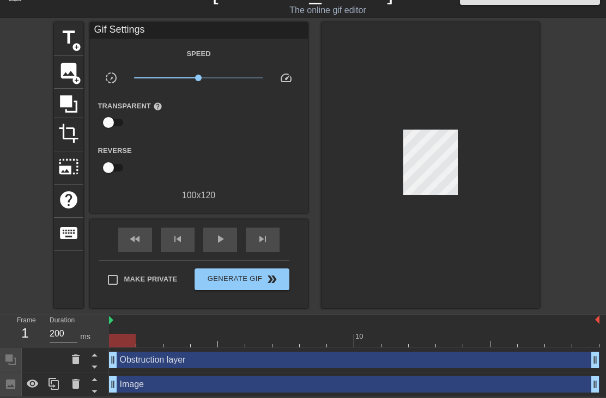
click at [136, 241] on span "fast_rewind" at bounding box center [135, 239] width 13 height 13
click at [495, 246] on div at bounding box center [430, 165] width 218 height 286
click at [66, 97] on icon at bounding box center [68, 103] width 17 height 17
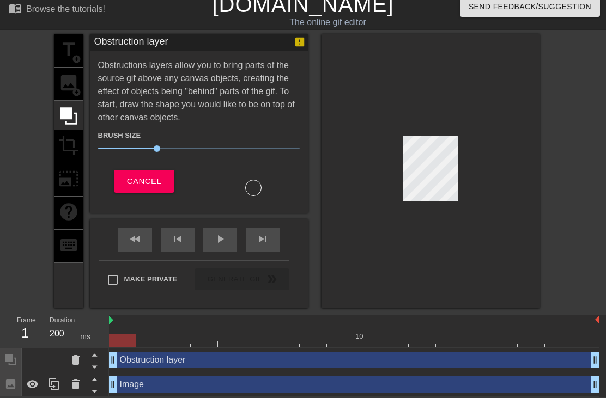
scroll to position [9, 0]
click at [129, 179] on span "Cancel" at bounding box center [144, 181] width 34 height 14
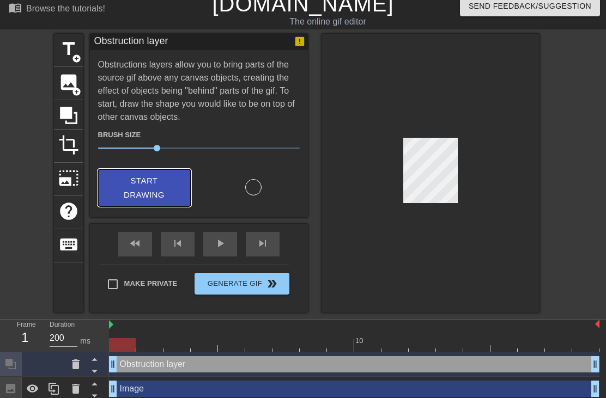
click at [130, 174] on span "Start Drawing" at bounding box center [144, 188] width 66 height 29
click at [76, 366] on icon at bounding box center [76, 364] width 8 height 10
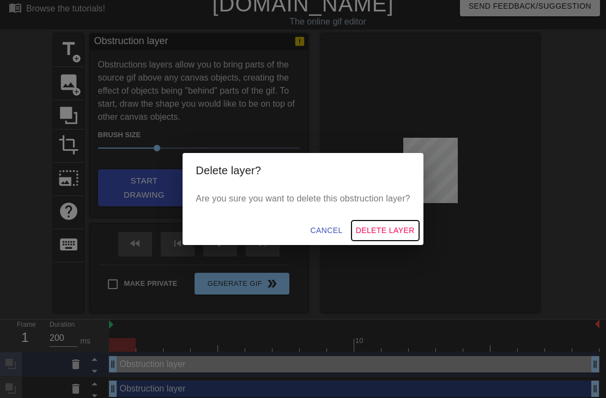
click at [393, 228] on span "Delete Layer" at bounding box center [385, 231] width 59 height 14
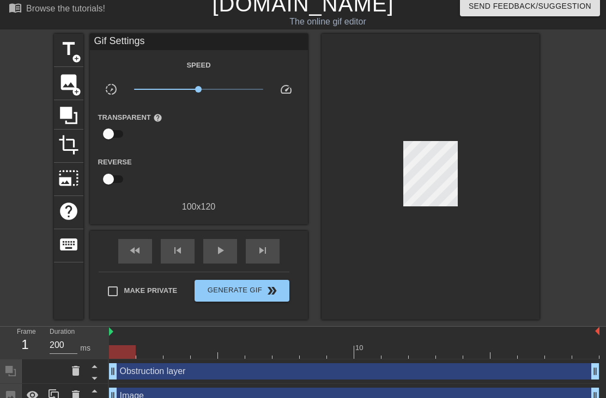
click at [71, 367] on icon at bounding box center [75, 370] width 13 height 13
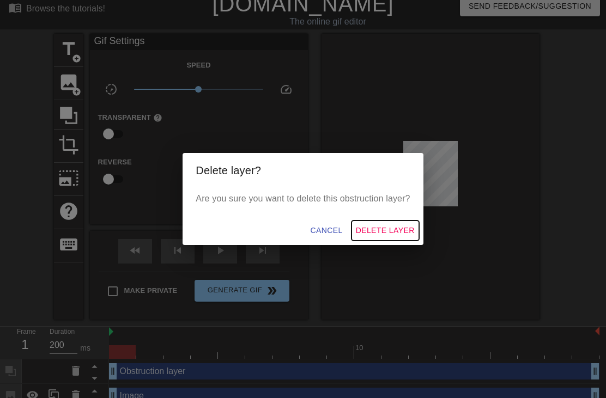
click at [395, 226] on span "Delete Layer" at bounding box center [385, 231] width 59 height 14
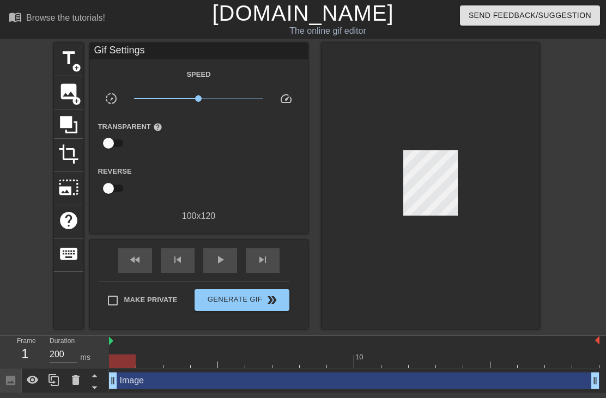
scroll to position [0, 0]
click at [417, 370] on div "Image drag_handle drag_handle" at bounding box center [354, 381] width 490 height 25
click at [107, 144] on input "checkbox" at bounding box center [108, 143] width 62 height 21
checkbox input "true"
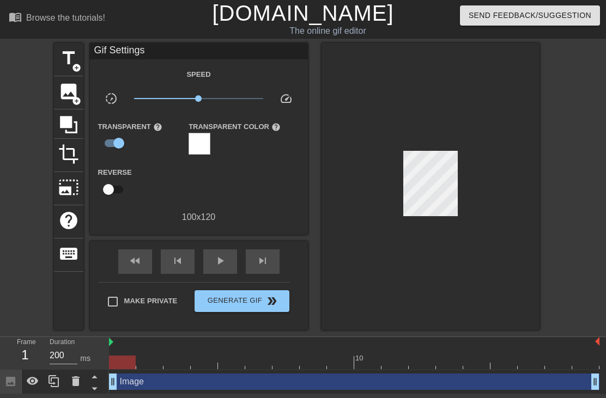
click at [201, 142] on div at bounding box center [199, 144] width 22 height 22
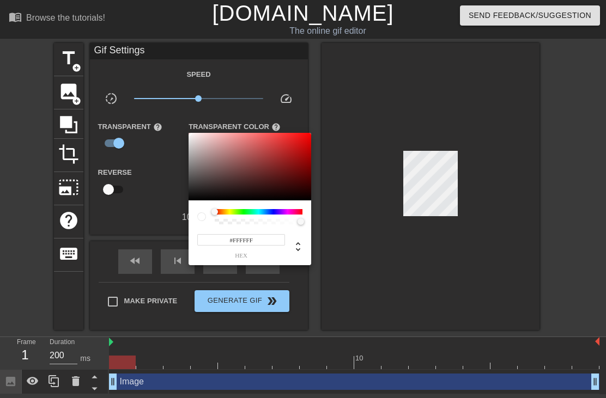
click at [431, 261] on div at bounding box center [303, 199] width 606 height 398
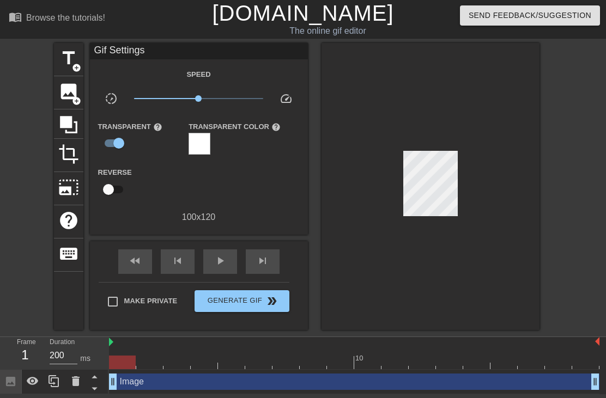
click at [425, 261] on div at bounding box center [430, 186] width 218 height 287
click at [97, 376] on icon at bounding box center [95, 377] width 14 height 14
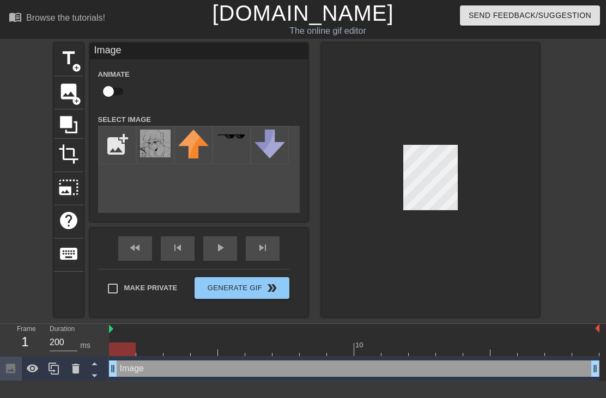
click at [430, 376] on div "Image drag_handle drag_handle" at bounding box center [354, 369] width 490 height 16
click at [434, 371] on div "Image drag_handle drag_handle" at bounding box center [354, 369] width 490 height 16
click at [64, 152] on span "crop" at bounding box center [68, 154] width 21 height 21
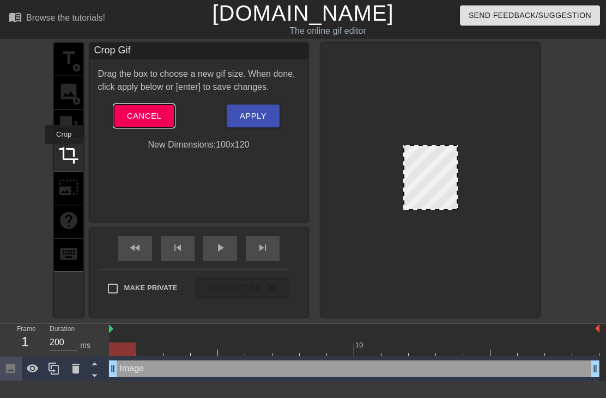
click at [139, 121] on span "Cancel" at bounding box center [144, 116] width 34 height 14
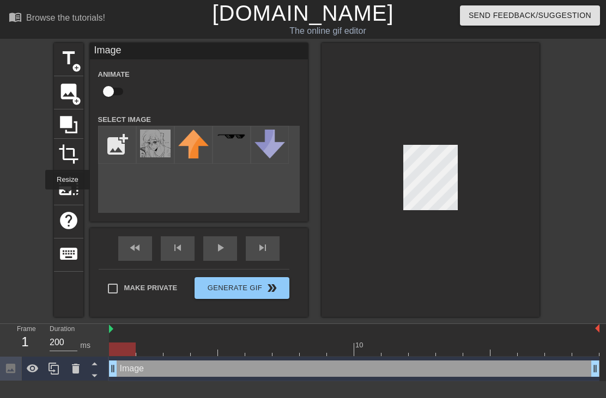
click at [68, 197] on div "photo_size_select_large" at bounding box center [68, 188] width 29 height 33
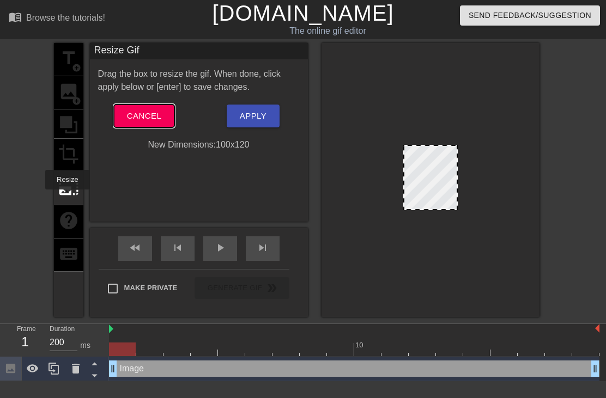
click at [144, 126] on button "Cancel" at bounding box center [144, 116] width 60 height 23
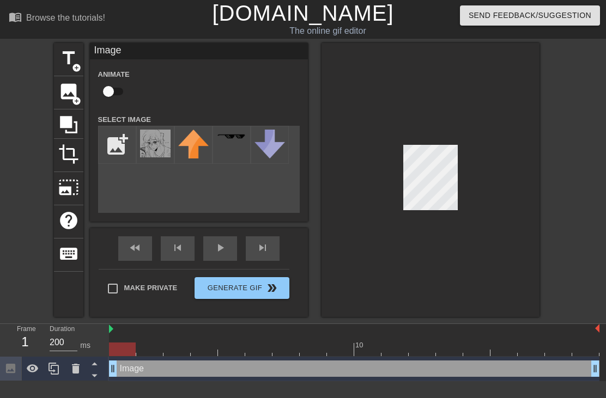
click at [71, 227] on span "help" at bounding box center [68, 220] width 21 height 21
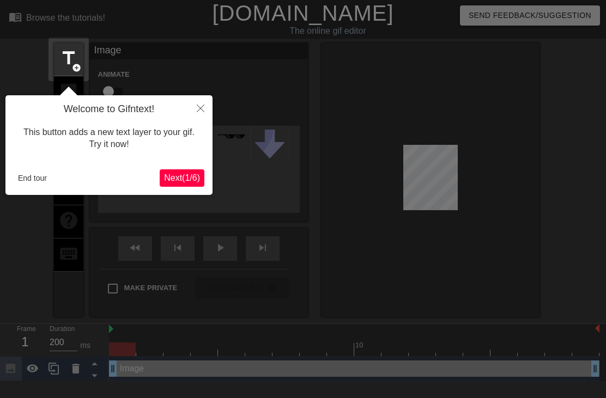
click at [195, 103] on button "Close" at bounding box center [200, 107] width 24 height 25
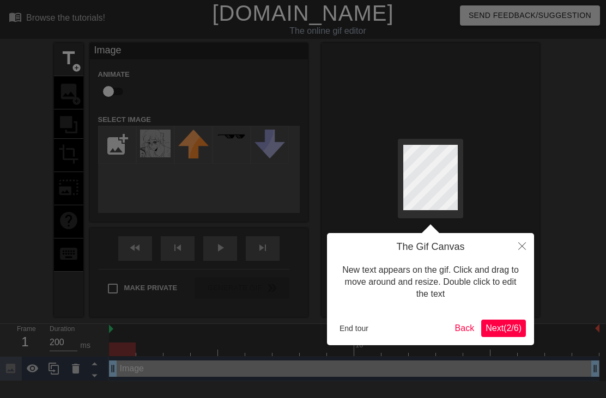
click at [529, 255] on button "Close" at bounding box center [522, 245] width 24 height 25
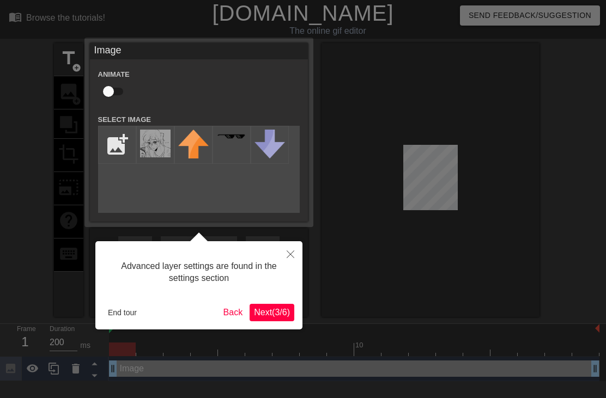
click at [297, 245] on button "Close" at bounding box center [290, 253] width 24 height 25
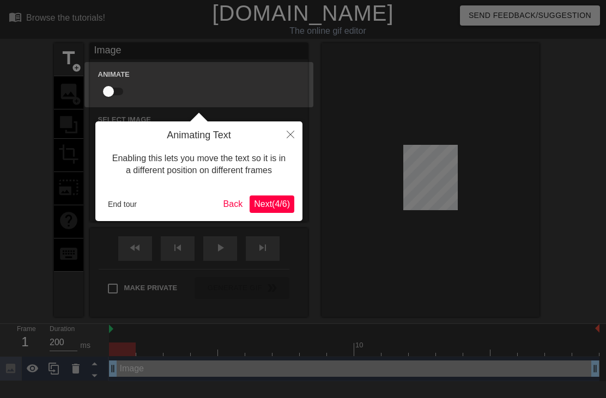
click at [295, 136] on button "Close" at bounding box center [290, 133] width 24 height 25
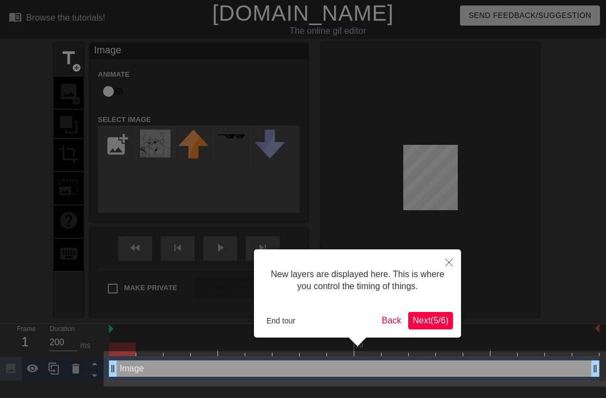
click at [446, 269] on button "Close" at bounding box center [449, 261] width 24 height 25
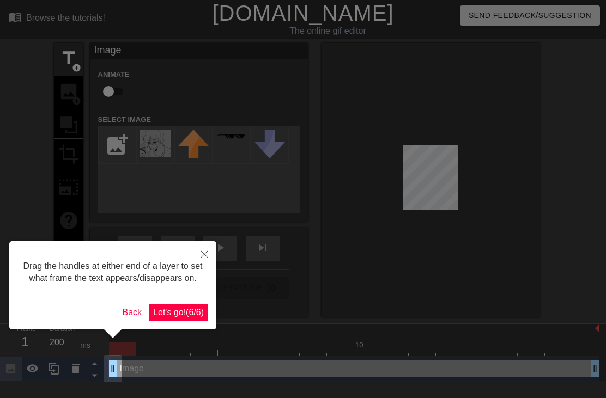
click at [202, 250] on button "Close" at bounding box center [204, 253] width 24 height 25
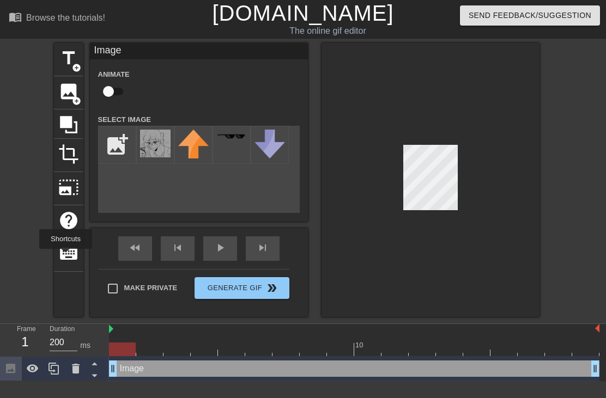
click at [66, 257] on span "keyboard" at bounding box center [68, 253] width 21 height 21
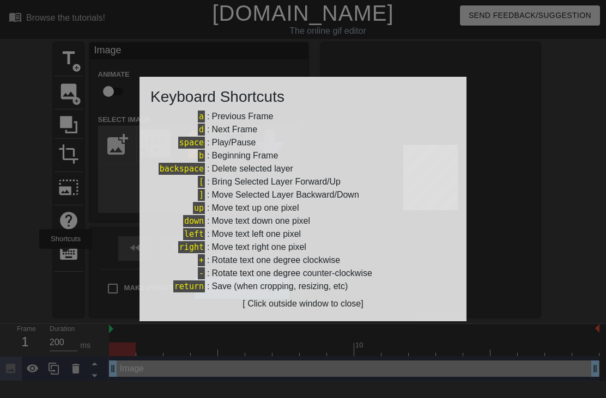
click at [325, 309] on div "[ Click outside window to close]" at bounding box center [302, 303] width 305 height 13
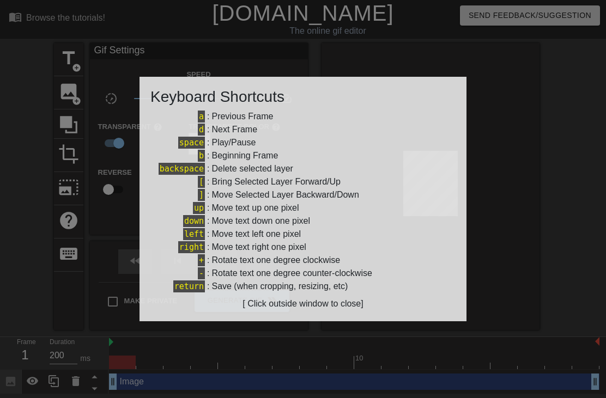
click at [330, 309] on div "[ Click outside window to close]" at bounding box center [302, 303] width 305 height 13
click at [539, 144] on div at bounding box center [303, 199] width 606 height 398
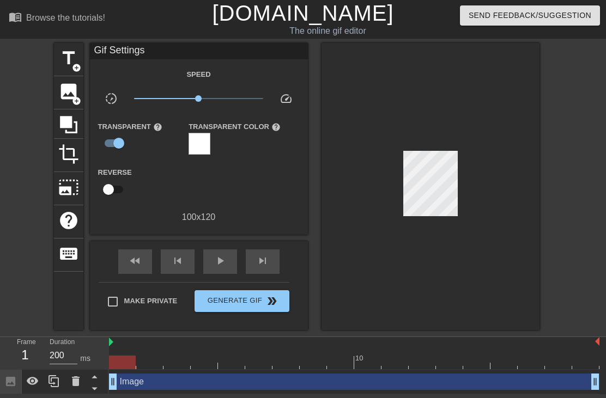
click at [204, 144] on div at bounding box center [199, 144] width 22 height 22
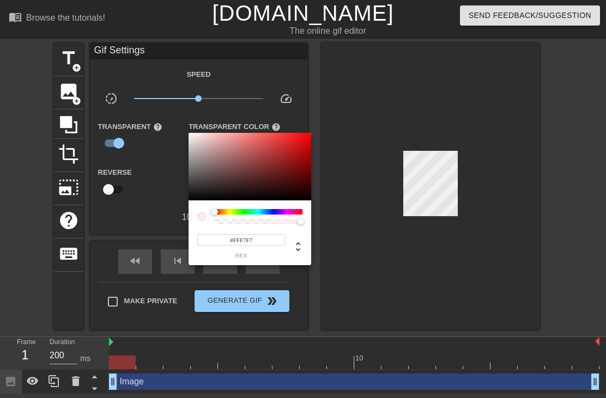
type input "#FFFFFF"
click at [499, 133] on div at bounding box center [303, 199] width 606 height 398
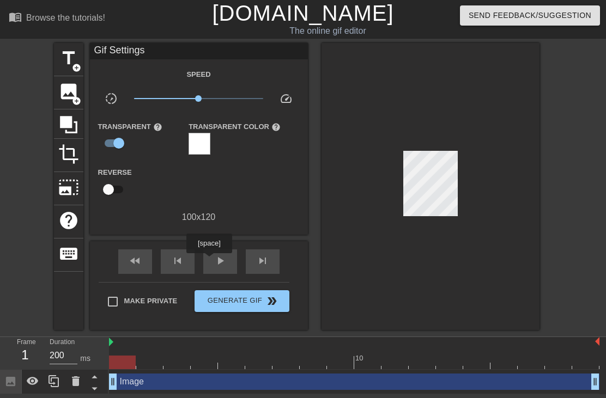
click at [210, 261] on div "play_arrow" at bounding box center [220, 261] width 34 height 25
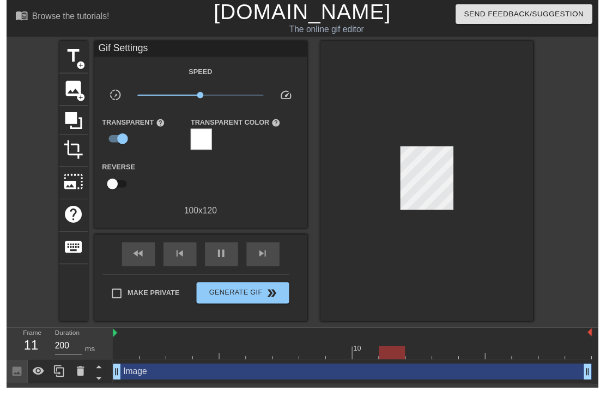
scroll to position [0, 8]
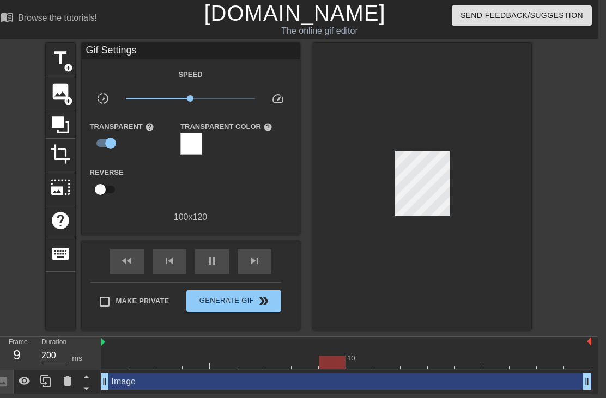
click at [283, 383] on div "Image drag_handle drag_handle" at bounding box center [346, 382] width 490 height 16
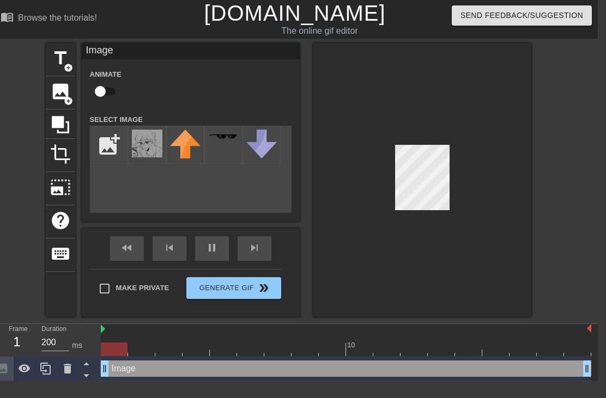
click at [359, 352] on div at bounding box center [346, 350] width 490 height 14
click at [47, 367] on icon at bounding box center [45, 368] width 13 height 13
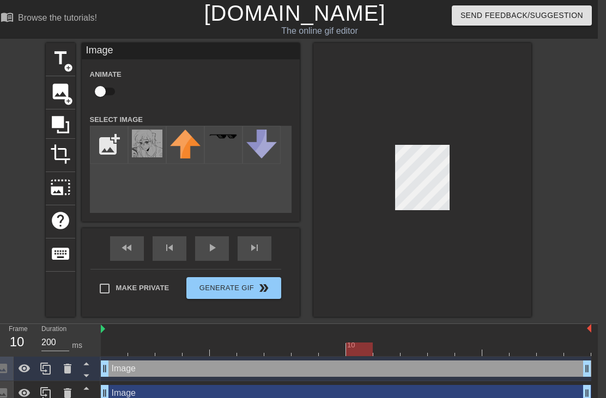
click at [62, 368] on icon at bounding box center [67, 368] width 13 height 13
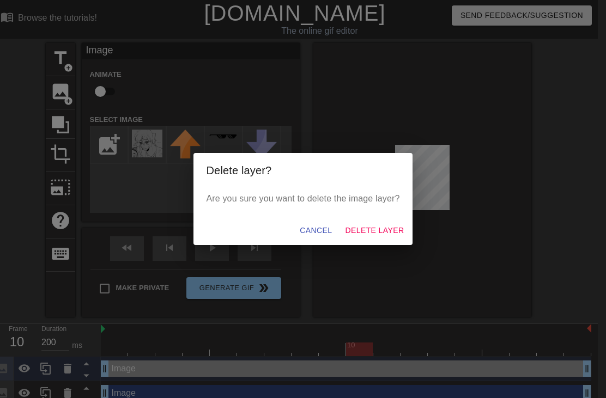
click at [380, 224] on span "Delete Layer" at bounding box center [374, 231] width 59 height 14
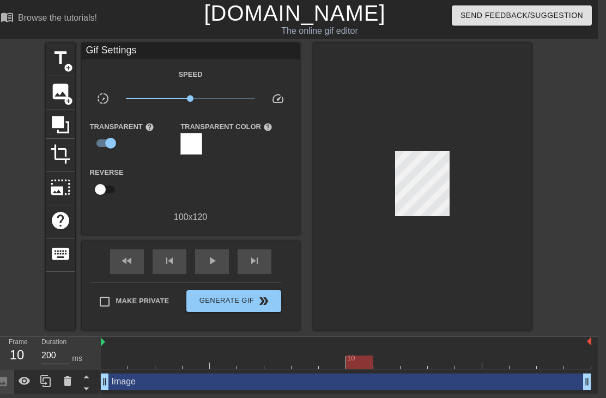
click at [380, 381] on div "Image drag_handle drag_handle" at bounding box center [346, 382] width 490 height 16
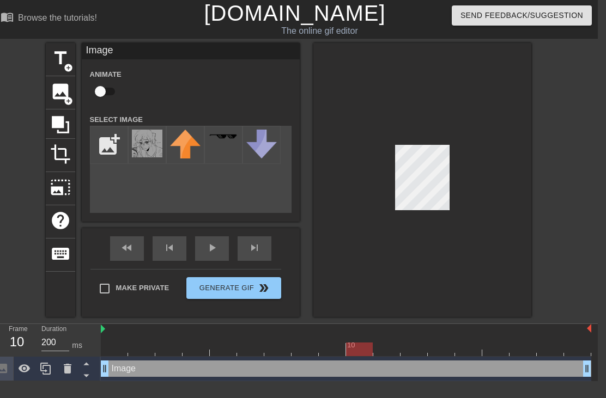
click at [451, 364] on div "Image drag_handle drag_handle" at bounding box center [346, 369] width 490 height 16
click at [287, 374] on div "Image drag_handle drag_handle" at bounding box center [346, 369] width 490 height 16
click at [291, 371] on div "Image drag_handle drag_handle" at bounding box center [346, 369] width 490 height 16
click at [84, 373] on icon at bounding box center [87, 376] width 14 height 14
click at [82, 362] on icon at bounding box center [87, 364] width 14 height 14
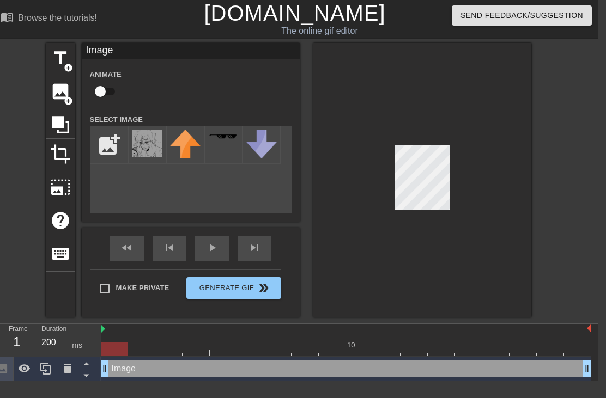
click at [23, 367] on icon at bounding box center [25, 368] width 12 height 8
click at [25, 370] on icon at bounding box center [25, 369] width 12 height 10
click at [25, 370] on icon at bounding box center [25, 368] width 12 height 8
click at [27, 370] on icon at bounding box center [24, 368] width 13 height 13
click at [46, 91] on div "image add_circle" at bounding box center [60, 92] width 29 height 33
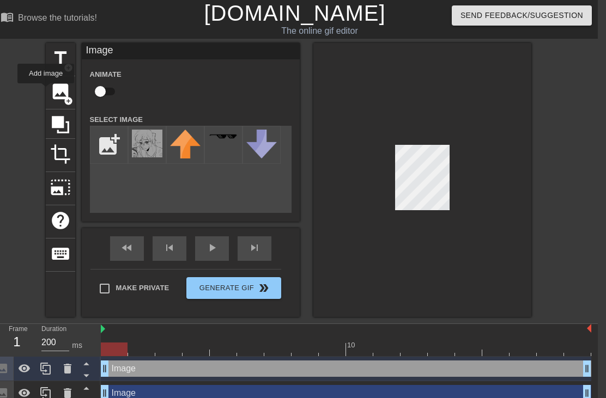
click at [64, 364] on icon at bounding box center [67, 368] width 13 height 13
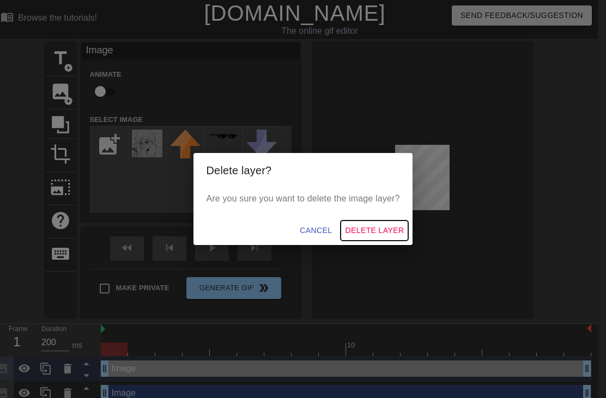
click at [388, 224] on span "Delete Layer" at bounding box center [374, 231] width 59 height 14
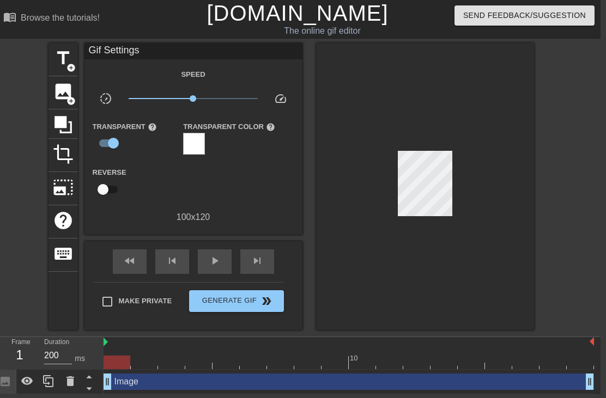
scroll to position [0, 0]
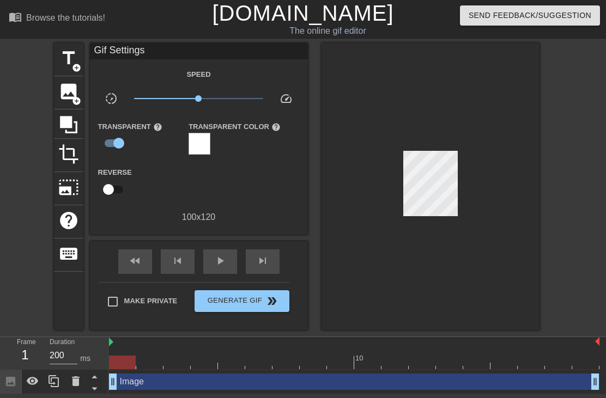
click at [387, 389] on div "Image drag_handle drag_handle" at bounding box center [354, 382] width 490 height 16
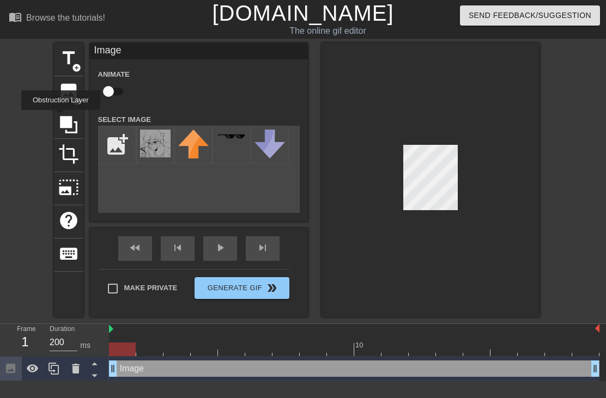
click at [62, 118] on icon at bounding box center [68, 124] width 17 height 17
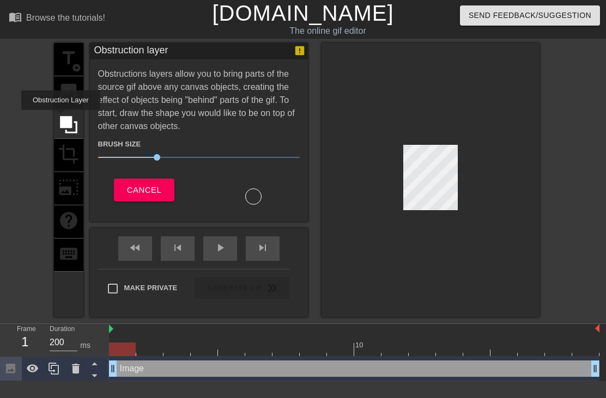
click at [62, 152] on div "title add_circle image add_circle crop photo_size_select_large help keyboard" at bounding box center [68, 180] width 29 height 274
click at [129, 198] on button "Cancel" at bounding box center [144, 190] width 60 height 23
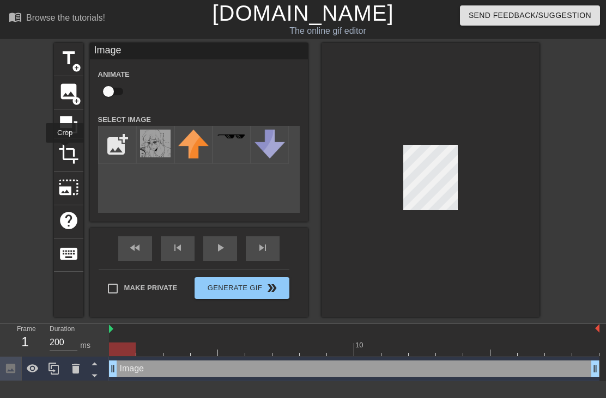
click at [65, 150] on span "crop" at bounding box center [68, 154] width 21 height 21
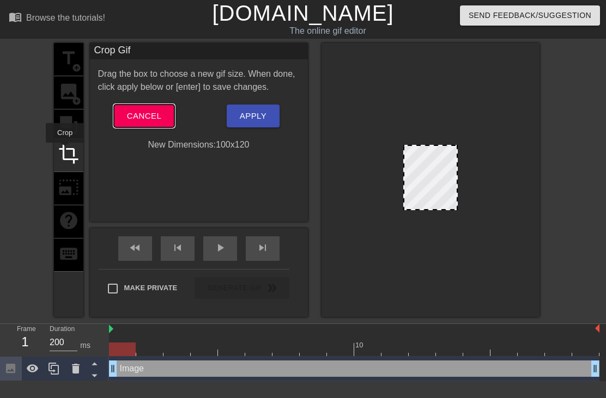
click at [118, 116] on button "Cancel" at bounding box center [144, 116] width 60 height 23
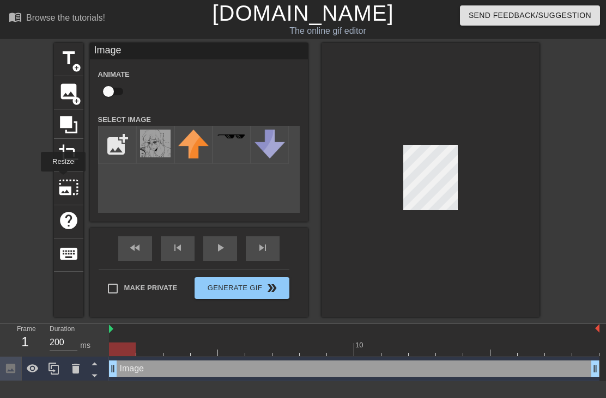
click at [63, 179] on span "photo_size_select_large" at bounding box center [68, 187] width 21 height 21
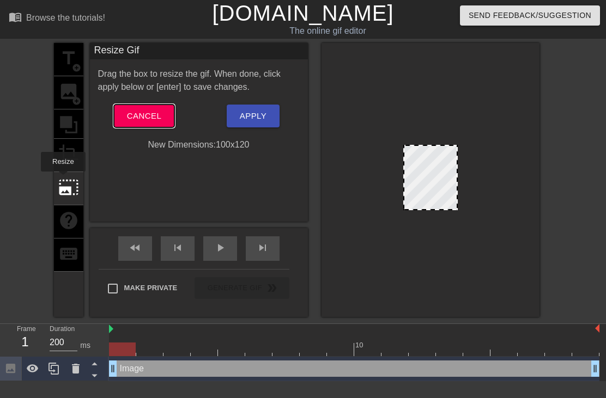
click at [124, 117] on button "Cancel" at bounding box center [144, 116] width 60 height 23
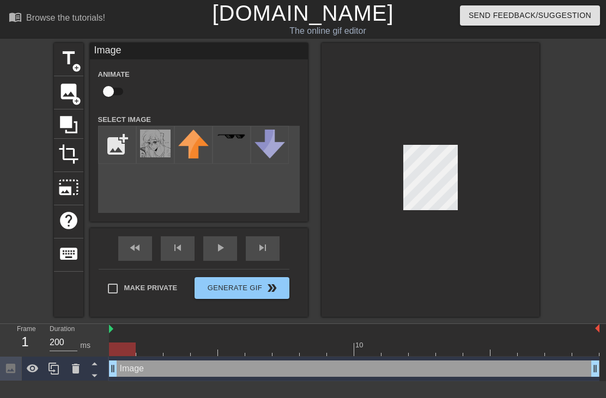
click at [61, 216] on span "help" at bounding box center [68, 220] width 21 height 21
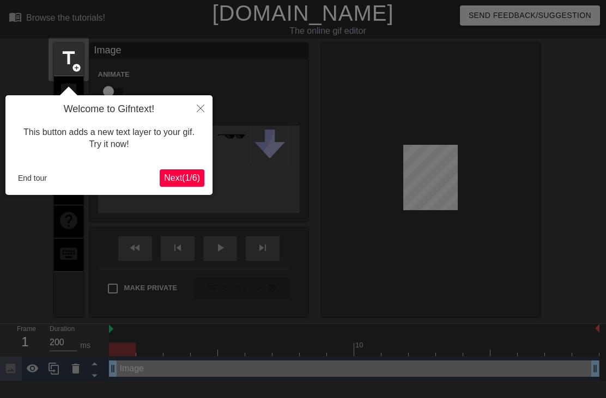
click at [206, 103] on button "Close" at bounding box center [200, 107] width 24 height 25
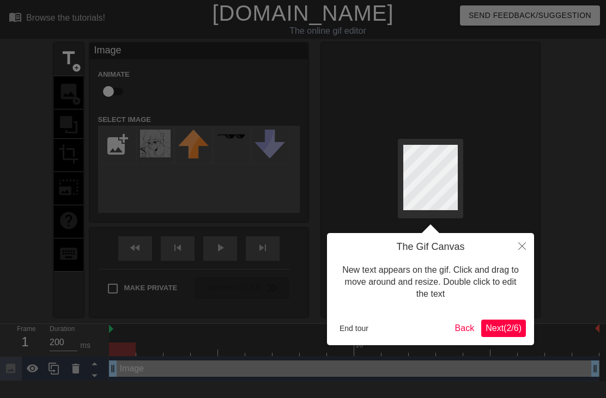
click at [514, 334] on button "Next ( 2 / 6 )" at bounding box center [503, 328] width 45 height 17
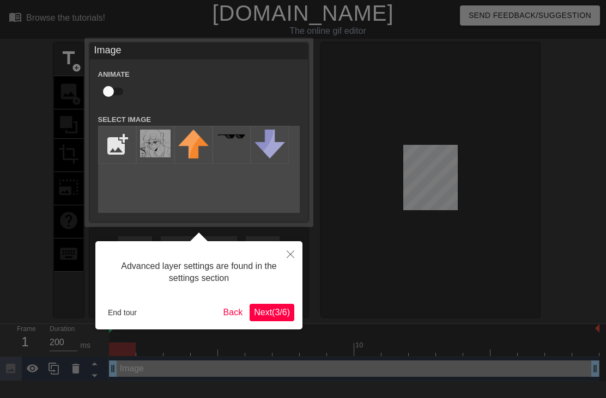
click at [276, 316] on span "Next ( 3 / 6 )" at bounding box center [272, 312] width 36 height 9
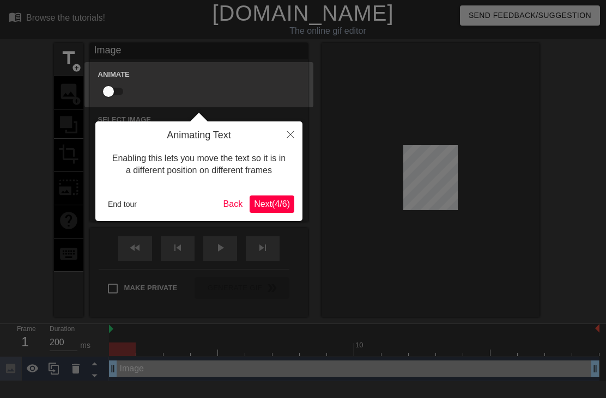
click at [265, 212] on button "Next ( 4 / 6 )" at bounding box center [271, 204] width 45 height 17
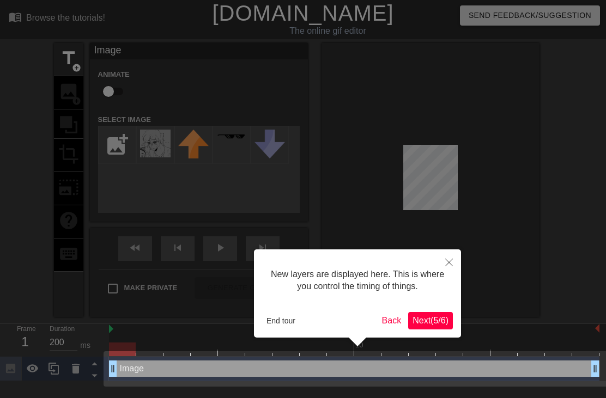
click at [426, 320] on span "Next ( 5 / 6 )" at bounding box center [430, 320] width 36 height 9
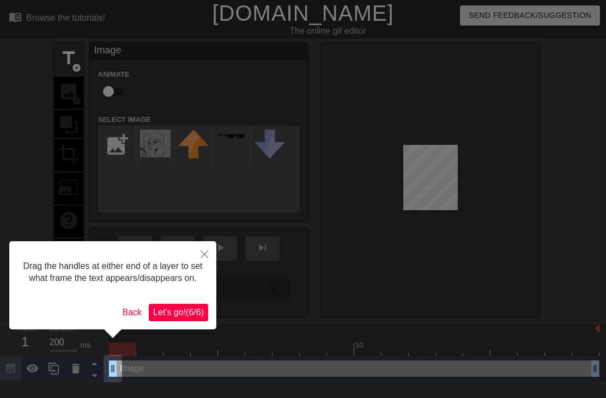
click at [192, 317] on span "Let's go! ( 6 / 6 )" at bounding box center [178, 312] width 51 height 9
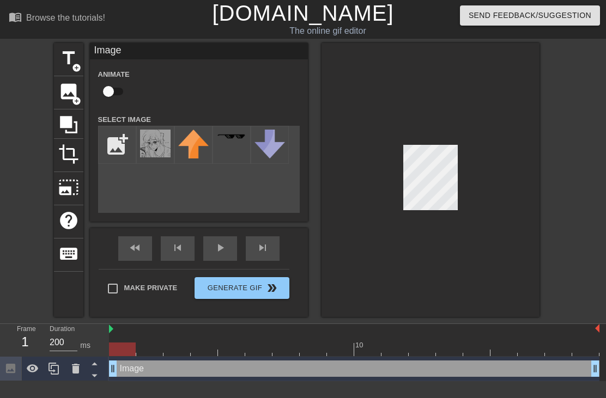
click at [435, 375] on div "Image drag_handle drag_handle" at bounding box center [354, 369] width 490 height 16
click at [33, 363] on icon at bounding box center [32, 368] width 13 height 13
click at [31, 364] on icon at bounding box center [32, 368] width 13 height 13
click at [8, 361] on div at bounding box center [11, 369] width 22 height 24
click at [7, 363] on icon at bounding box center [10, 368] width 13 height 13
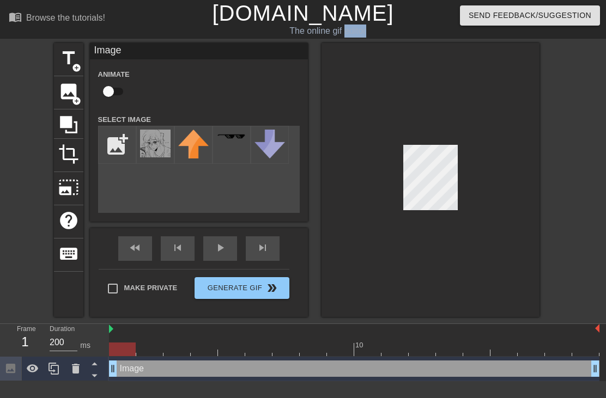
click at [9, 361] on div at bounding box center [11, 369] width 22 height 24
click at [15, 365] on icon at bounding box center [10, 368] width 13 height 13
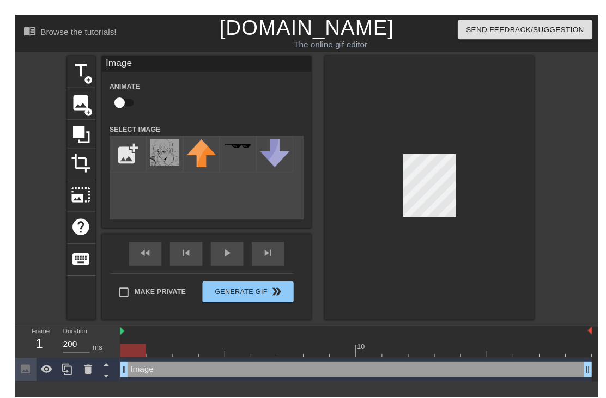
scroll to position [0, 8]
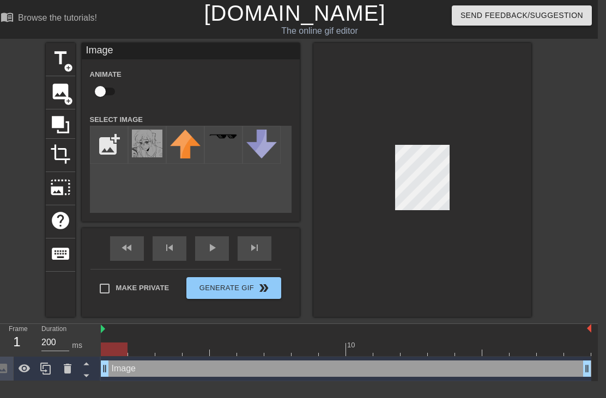
click at [82, 368] on icon at bounding box center [87, 364] width 14 height 14
click at [84, 362] on icon at bounding box center [87, 364] width 14 height 14
click at [91, 379] on icon at bounding box center [87, 376] width 14 height 14
click at [87, 376] on icon at bounding box center [85, 376] width 5 height 3
click at [476, 203] on div at bounding box center [422, 180] width 218 height 274
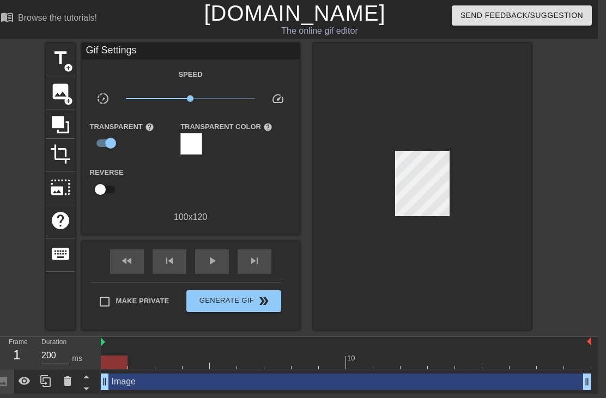
click at [108, 139] on input "checkbox" at bounding box center [111, 143] width 62 height 21
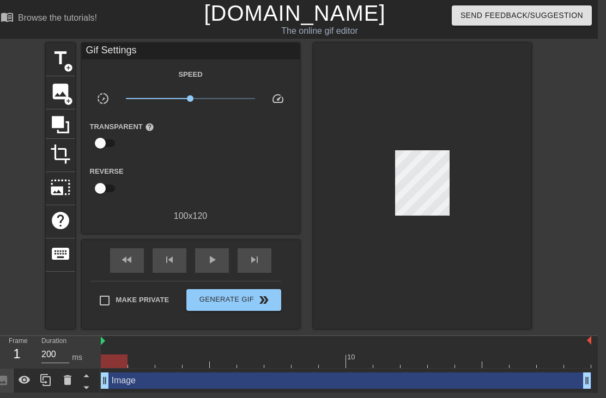
click at [108, 133] on input "checkbox" at bounding box center [100, 143] width 62 height 21
checkbox input "true"
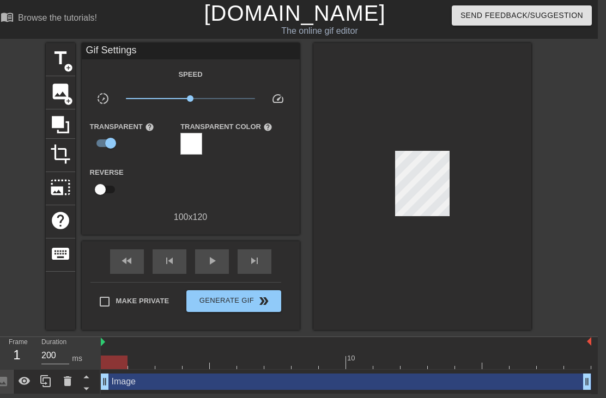
click at [106, 191] on input "checkbox" at bounding box center [100, 189] width 62 height 21
click at [103, 180] on input "checkbox" at bounding box center [111, 189] width 62 height 21
click at [101, 188] on input "checkbox" at bounding box center [100, 189] width 62 height 21
checkbox input "true"
click at [441, 381] on div "Image drag_handle drag_handle" at bounding box center [346, 382] width 490 height 16
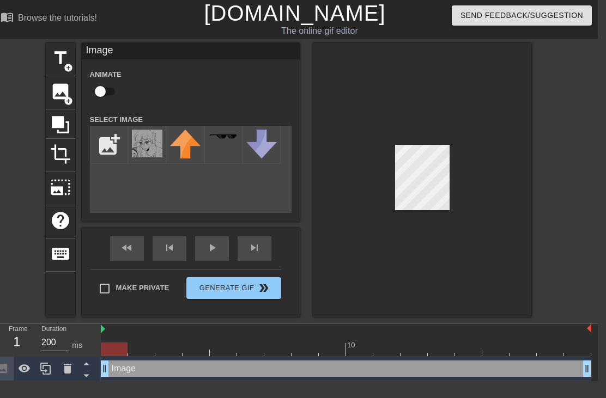
click at [108, 95] on input "checkbox" at bounding box center [100, 91] width 62 height 21
click at [109, 81] on input "checkbox" at bounding box center [111, 91] width 62 height 21
checkbox input "false"
click at [218, 245] on div "fast_rewind skip_previous play_arrow skip_next" at bounding box center [191, 248] width 178 height 41
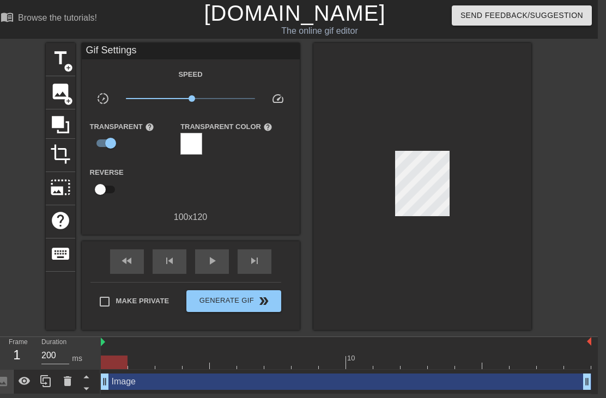
click at [100, 187] on input "checkbox" at bounding box center [100, 189] width 62 height 21
click at [99, 184] on input "checkbox" at bounding box center [111, 189] width 62 height 21
checkbox input "false"
click at [444, 380] on div "Image drag_handle drag_handle" at bounding box center [346, 382] width 490 height 16
